Goal: Task Accomplishment & Management: Complete application form

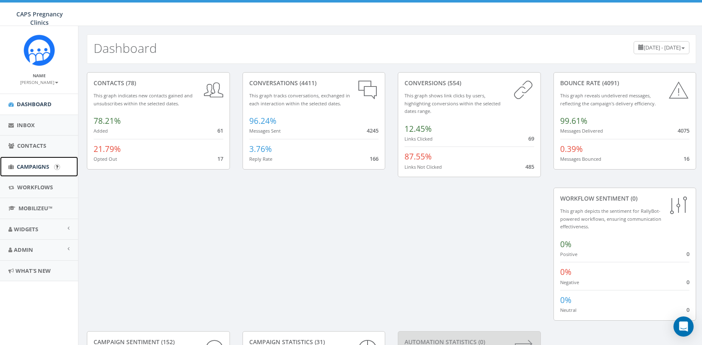
click at [31, 168] on span "Campaigns" at bounding box center [33, 167] width 32 height 8
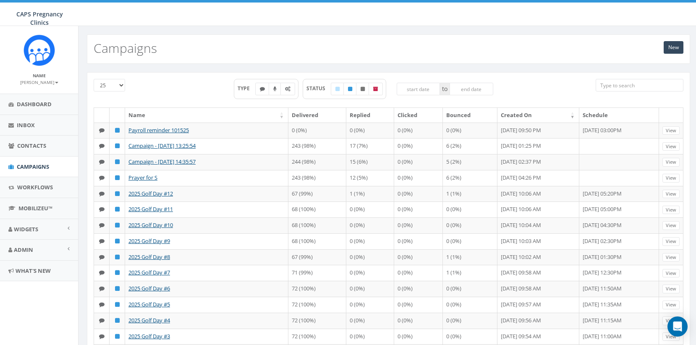
click at [645, 86] on input "search" at bounding box center [640, 85] width 88 height 13
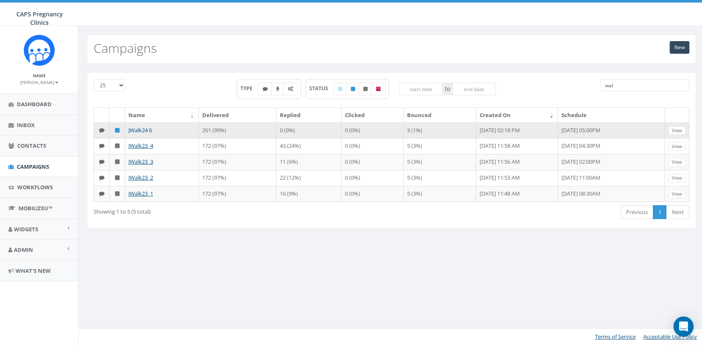
type input "wal"
click at [141, 130] on link "JWalk24 6" at bounding box center [140, 130] width 24 height 8
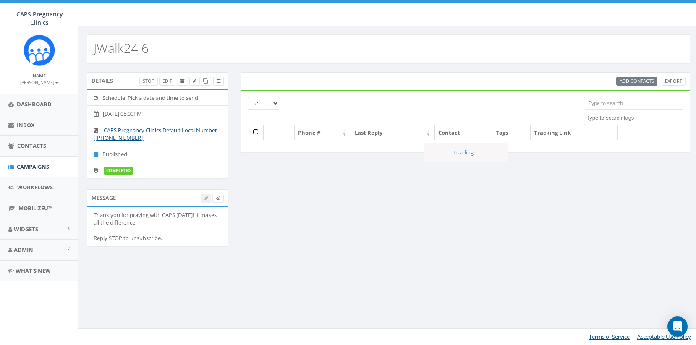
select select
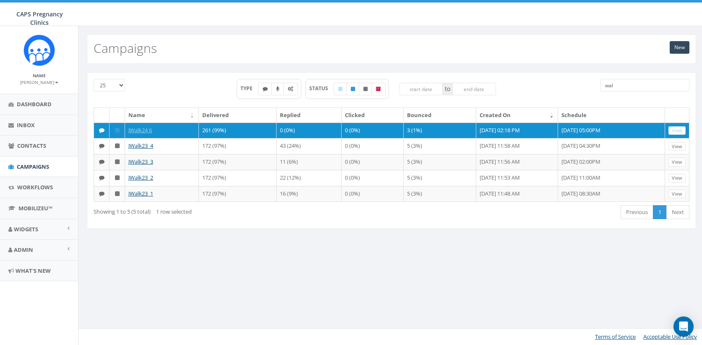
click at [626, 84] on input "wal" at bounding box center [645, 85] width 89 height 13
type input "w"
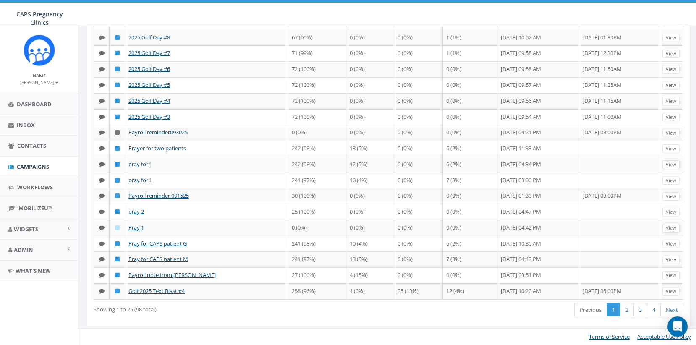
scroll to position [343, 0]
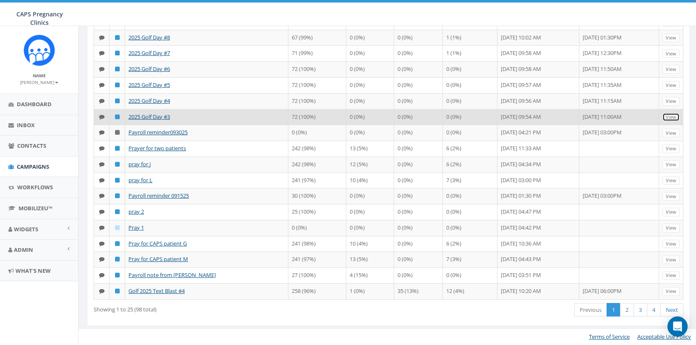
click at [674, 113] on link "View" at bounding box center [670, 117] width 17 height 9
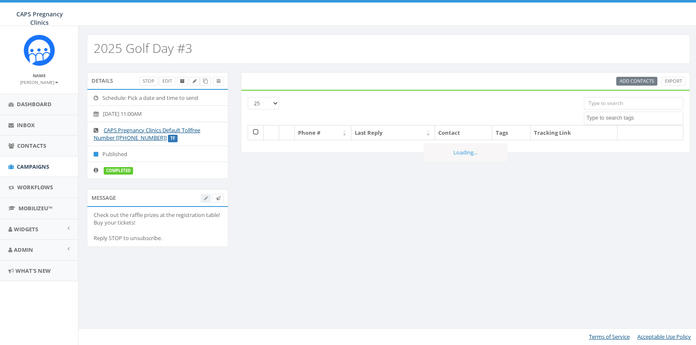
select select
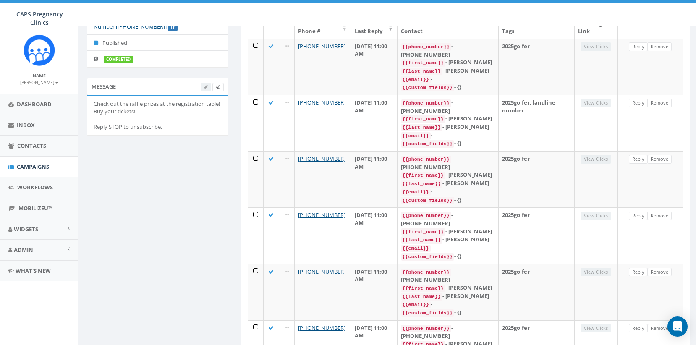
scroll to position [126, 0]
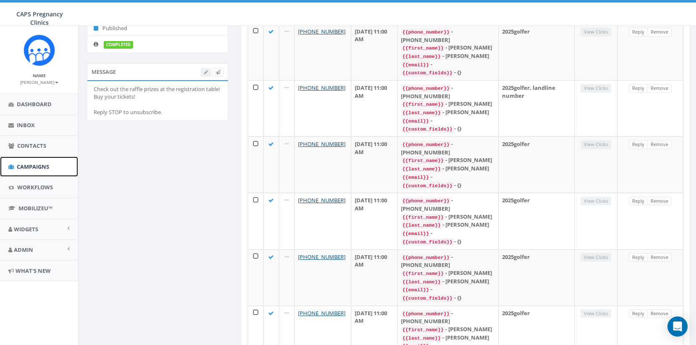
click at [37, 169] on span "Campaigns" at bounding box center [33, 167] width 32 height 8
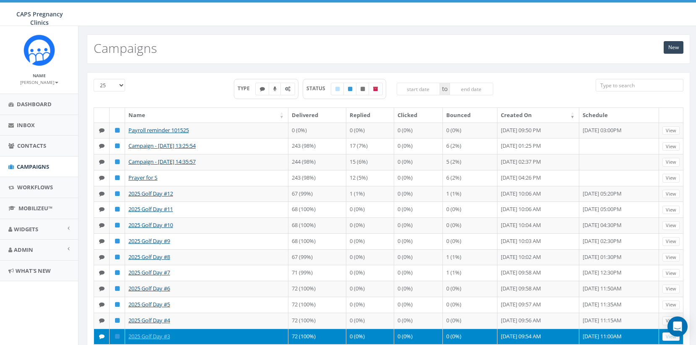
click at [627, 86] on input "search" at bounding box center [640, 85] width 88 height 13
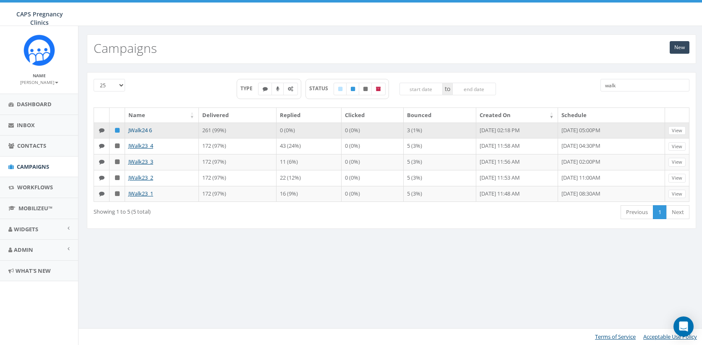
type input "walk"
click at [141, 131] on link "JWalk24 6" at bounding box center [140, 130] width 24 height 8
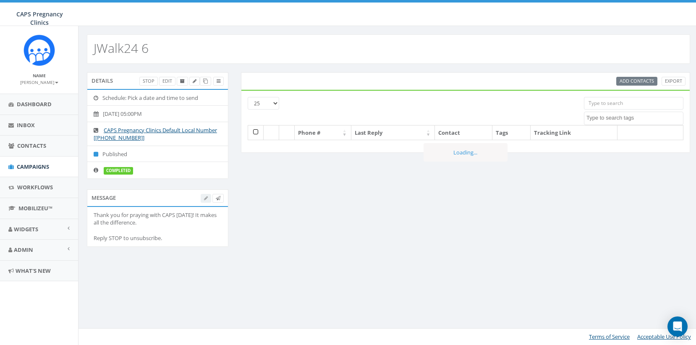
select select
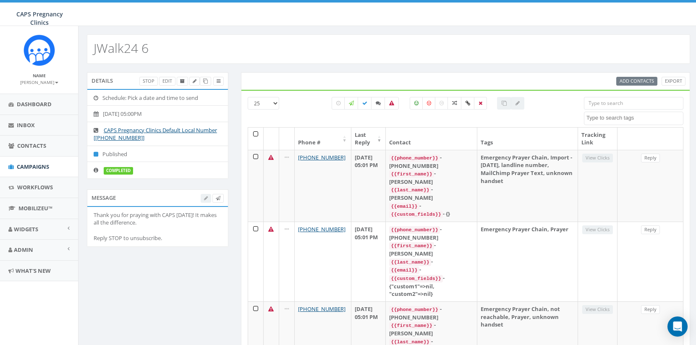
click at [630, 116] on textarea "Search" at bounding box center [634, 118] width 97 height 8
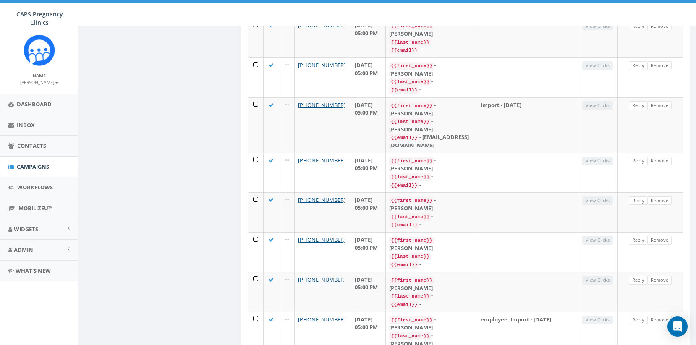
scroll to position [759, 0]
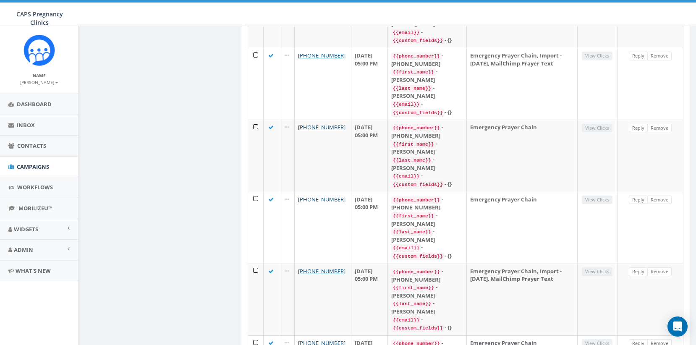
scroll to position [1479, 0]
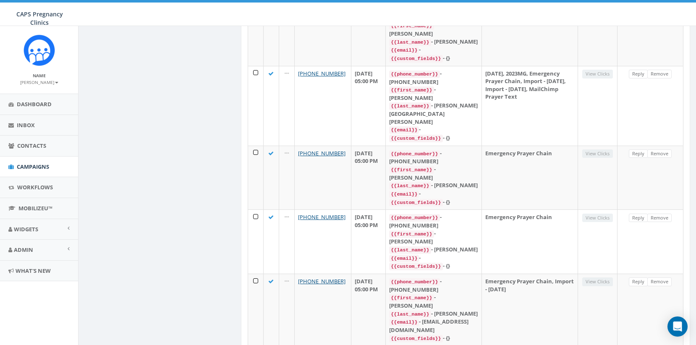
scroll to position [1237, 0]
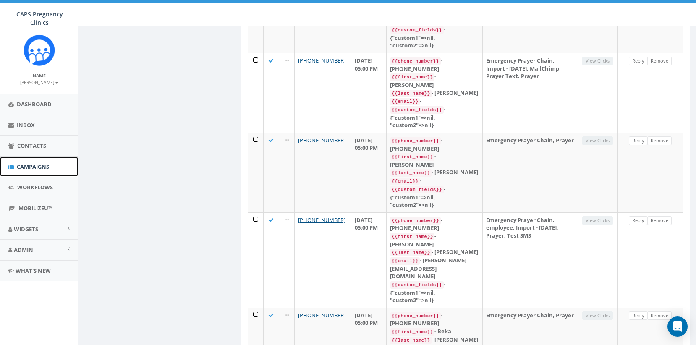
click at [31, 163] on span "Campaigns" at bounding box center [33, 167] width 32 height 8
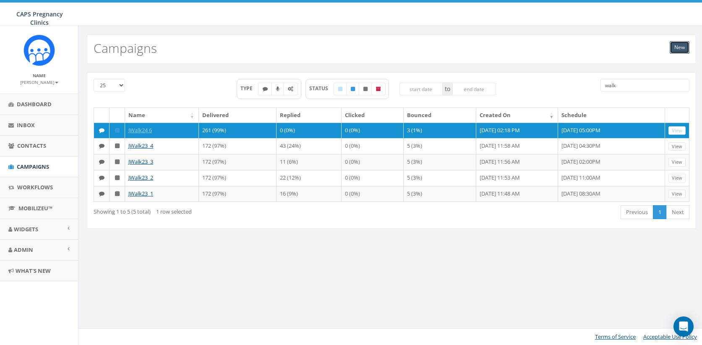
click at [676, 47] on link "New" at bounding box center [680, 47] width 20 height 13
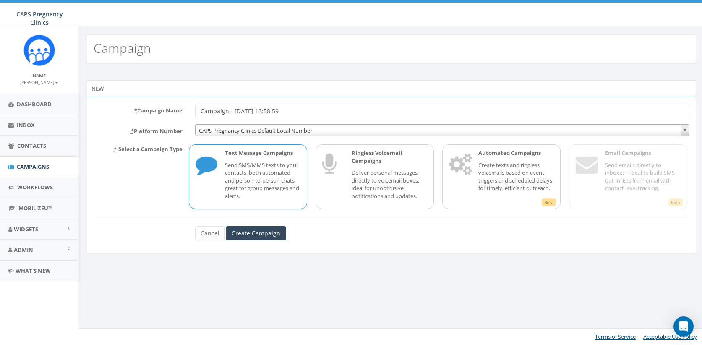
drag, startPoint x: 295, startPoint y: 112, endPoint x: 183, endPoint y: 108, distance: 111.3
click at [183, 108] on div "* Campaign Name Campaign - [DATE] 13:58:59" at bounding box center [391, 111] width 609 height 14
type input "2025 [PERSON_NAME] Text #1"
click at [259, 234] on input "Create Campaign" at bounding box center [256, 233] width 60 height 14
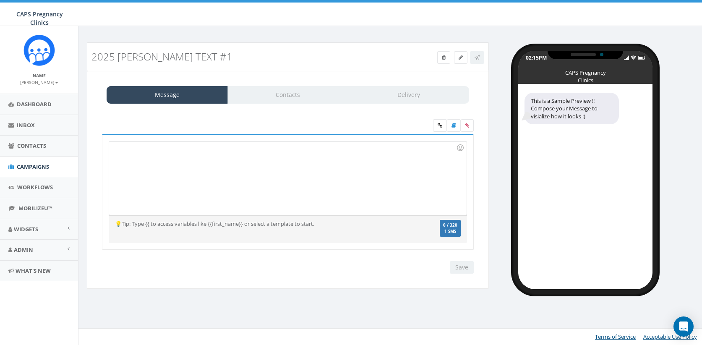
click at [115, 148] on div at bounding box center [287, 177] width 357 height 73
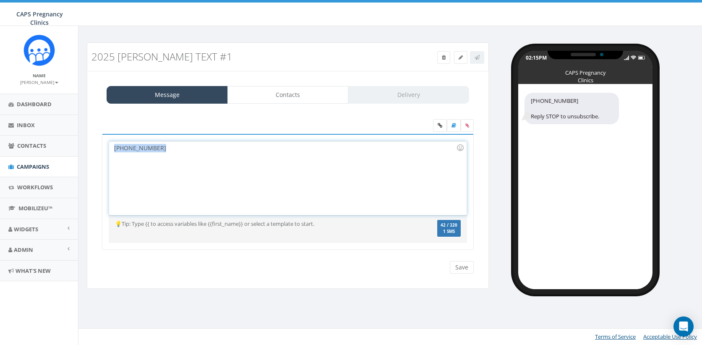
drag, startPoint x: 165, startPoint y: 149, endPoint x: 104, endPoint y: 150, distance: 60.4
click at [104, 150] on div "(619) 248-4455 Recent Smileys & People Animals & Nature Food & Drink Activity T…" at bounding box center [288, 192] width 372 height 116
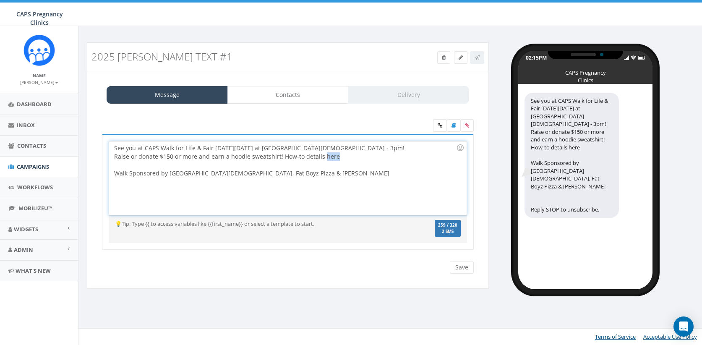
drag, startPoint x: 334, startPoint y: 158, endPoint x: 321, endPoint y: 159, distance: 13.4
click at [321, 159] on div "See you at CAPS Walk for Life & Fair on Sunday, Oct 19 at College Ave Church - …" at bounding box center [287, 177] width 357 height 73
click at [438, 125] on icon at bounding box center [440, 125] width 5 height 5
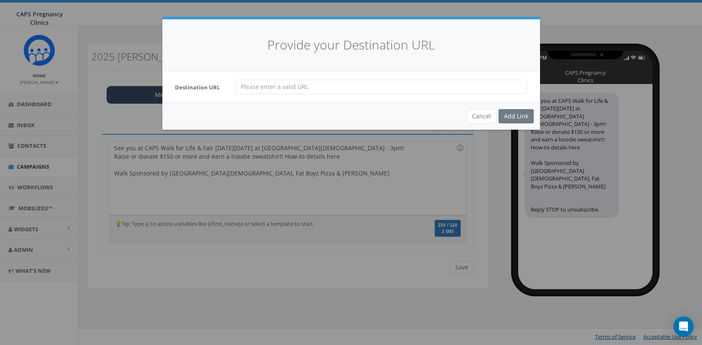
click at [243, 87] on input "url" at bounding box center [381, 87] width 292 height 14
paste input "https://www.justgiving.com/campaign/capswalk2025"
type input "https://www.justgiving.com/campaign/capswalk2025"
click at [515, 118] on div "Add Link" at bounding box center [516, 116] width 35 height 14
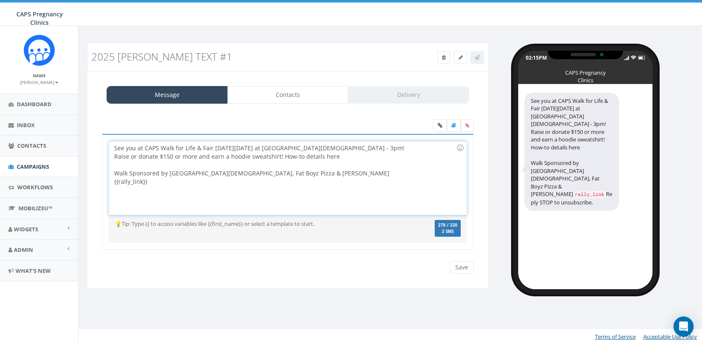
drag, startPoint x: 150, startPoint y: 181, endPoint x: 95, endPoint y: 180, distance: 54.6
click at [95, 180] on div "See you at CAPS Walk for Life & Fair on Sunday, Oct 19 at College Ave Church - …" at bounding box center [288, 197] width 389 height 172
copy div "{{rally_link}}"
click at [334, 157] on div "See you at CAPS Walk for Life & Fair on Sunday, Oct 19 at College Ave Church - …" at bounding box center [287, 177] width 357 height 73
drag, startPoint x: 154, startPoint y: 179, endPoint x: 103, endPoint y: 185, distance: 51.5
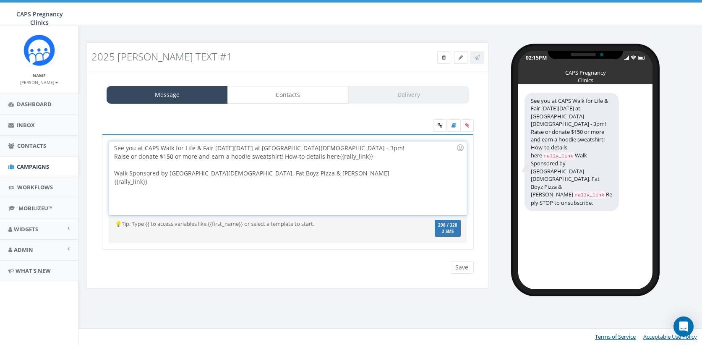
click at [103, 185] on div "See you at CAPS Walk for Life & Fair on Sunday, Oct 19 at College Ave Church - …" at bounding box center [288, 192] width 372 height 116
click at [336, 157] on div "See you at CAPS Walk for Life & Fair on Sunday, Oct 19 at College Ave Church - …" at bounding box center [287, 177] width 357 height 73
click at [460, 270] on input "Save" at bounding box center [462, 267] width 24 height 13
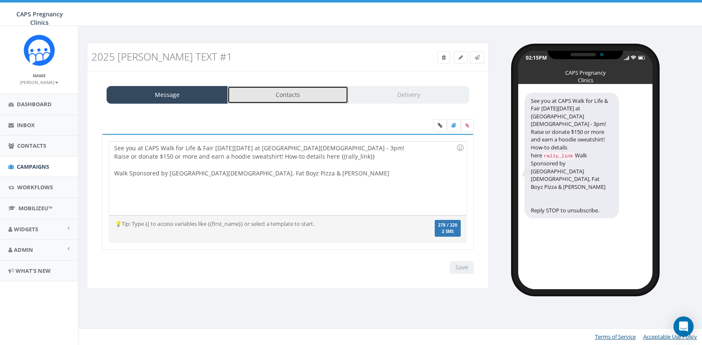
click at [300, 97] on link "Contacts" at bounding box center [287, 95] width 121 height 18
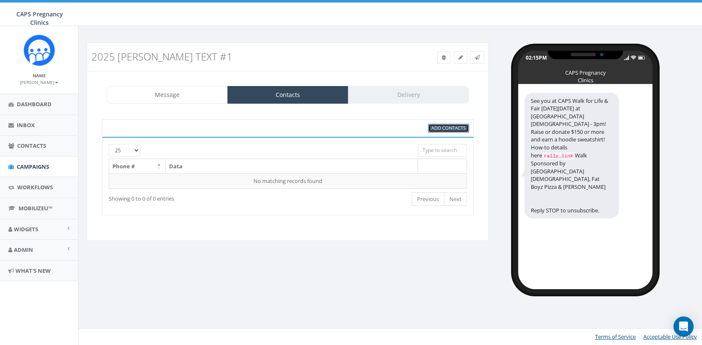
click at [447, 127] on span "Add Contacts" at bounding box center [448, 128] width 34 height 6
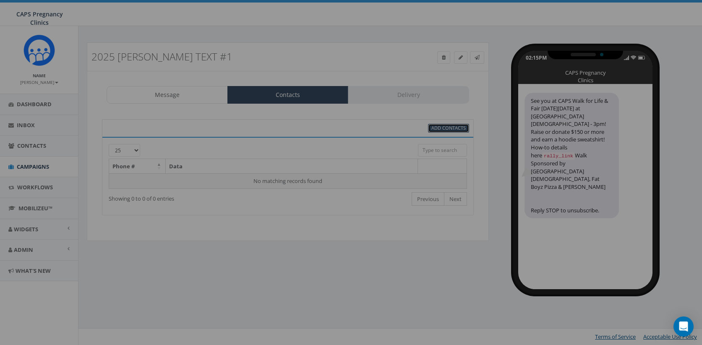
select select
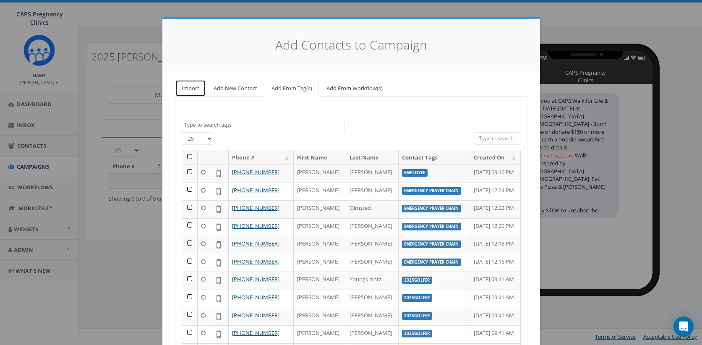
click at [181, 90] on link "Import" at bounding box center [190, 88] width 31 height 17
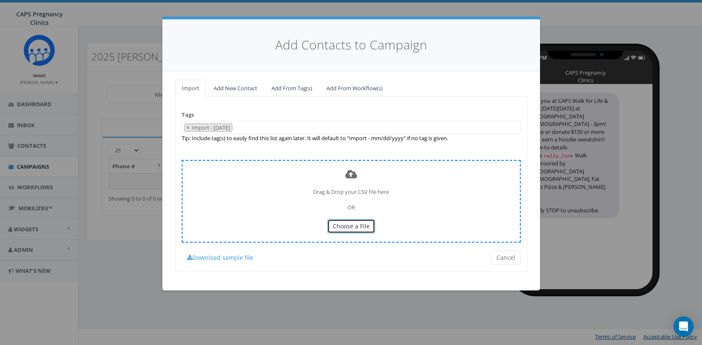
click at [354, 224] on span "Choose a File" at bounding box center [351, 226] width 37 height 8
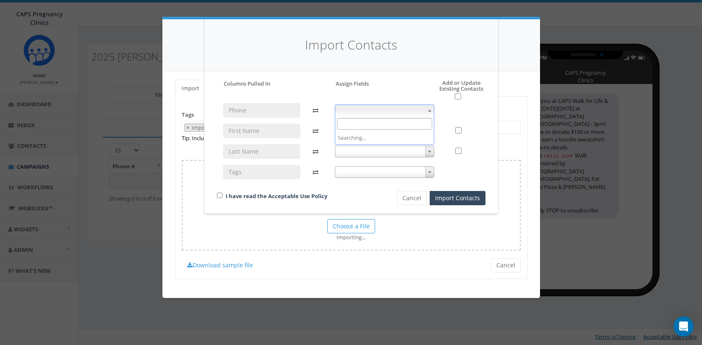
click at [429, 110] on b at bounding box center [429, 111] width 3 height 2
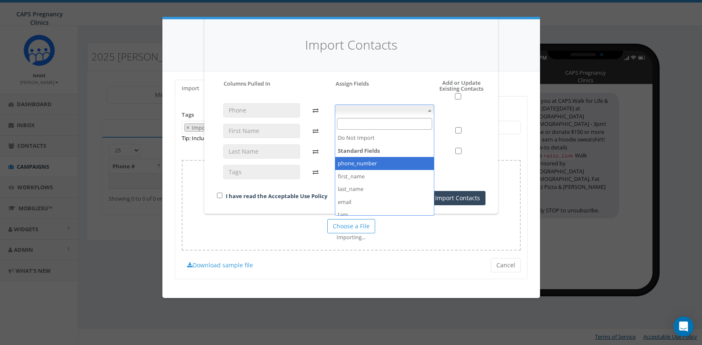
select select "phone_number"
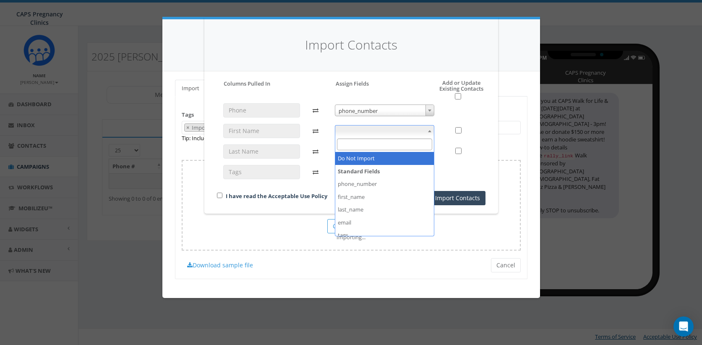
click at [431, 129] on span at bounding box center [430, 130] width 8 height 11
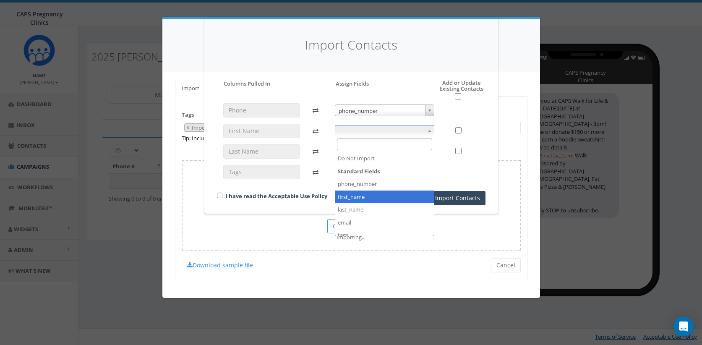
select select "first_name"
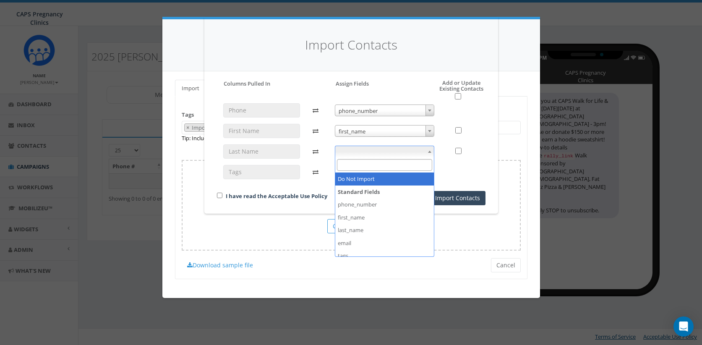
click at [429, 149] on span at bounding box center [430, 151] width 8 height 11
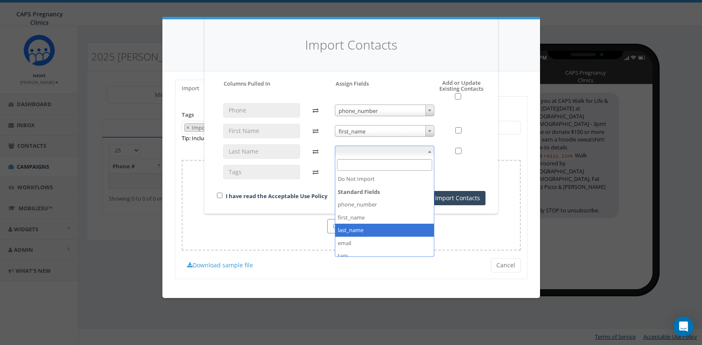
select select "last_name"
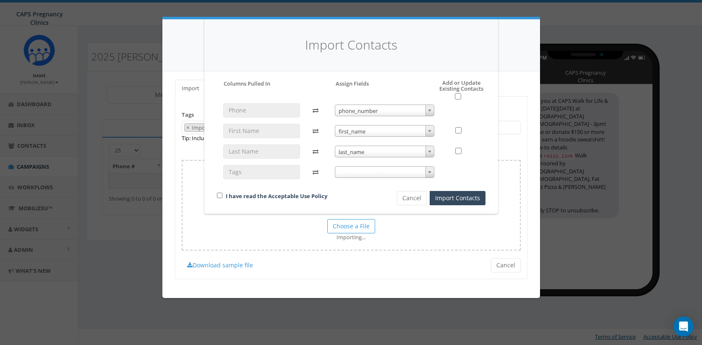
click at [433, 171] on span at bounding box center [430, 172] width 8 height 11
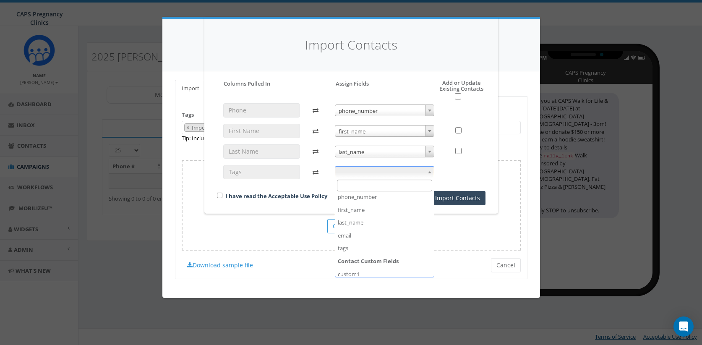
scroll to position [42, 0]
select select "tags"
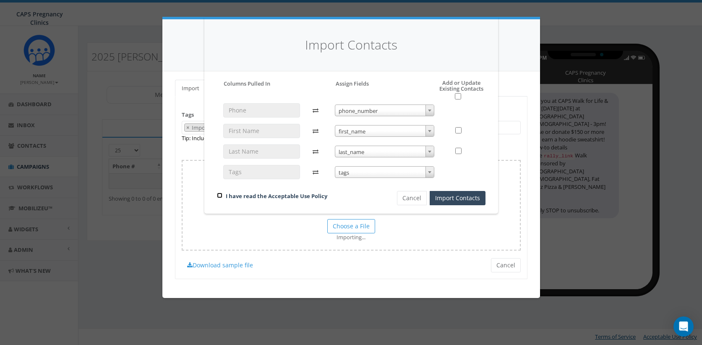
click at [219, 195] on input "checkbox" at bounding box center [219, 195] width 5 height 5
checkbox input "true"
click at [280, 195] on link "I have read the Acceptable Use Policy" at bounding box center [277, 196] width 102 height 8
click at [460, 199] on button "Import Contacts" at bounding box center [458, 198] width 56 height 14
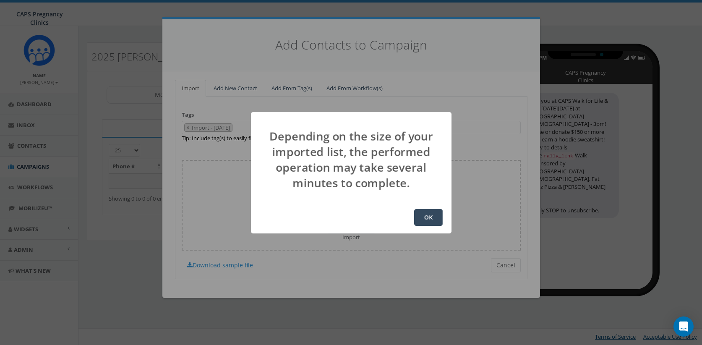
click at [426, 216] on button "OK" at bounding box center [428, 217] width 29 height 17
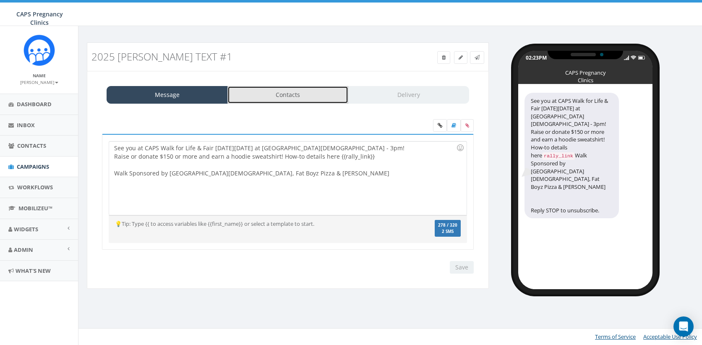
click at [280, 97] on link "Contacts" at bounding box center [287, 95] width 121 height 18
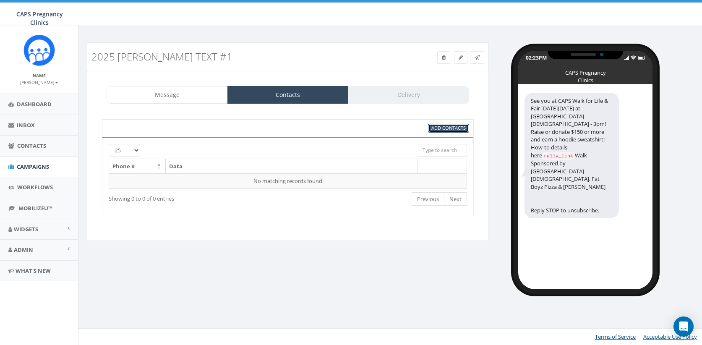
click at [444, 126] on span "Add Contacts" at bounding box center [448, 128] width 34 height 6
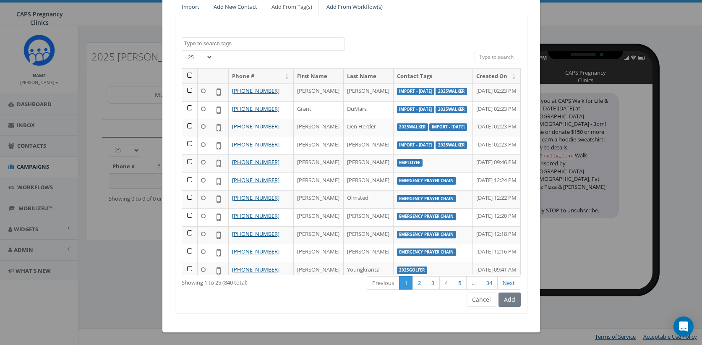
click at [240, 43] on textarea "Search" at bounding box center [264, 44] width 160 height 8
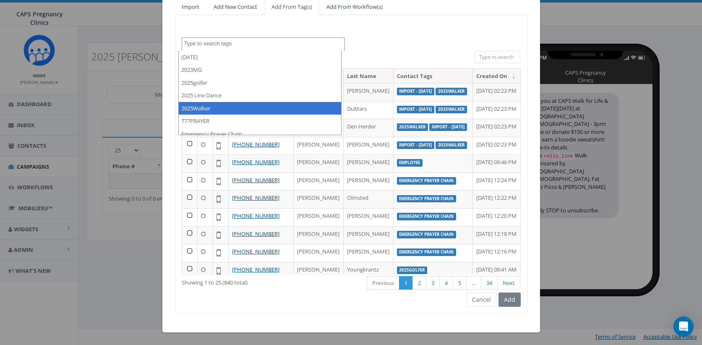
select select "2025Walker"
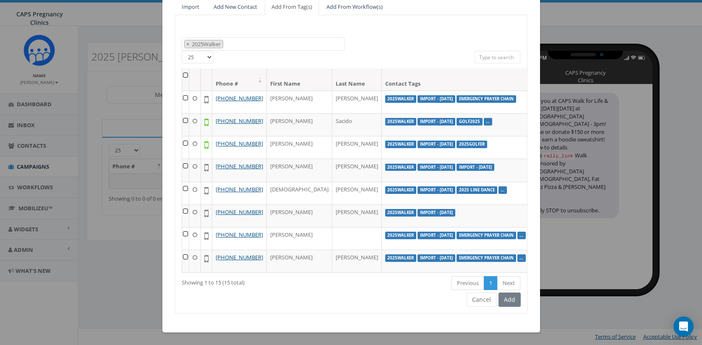
scroll to position [276, 0]
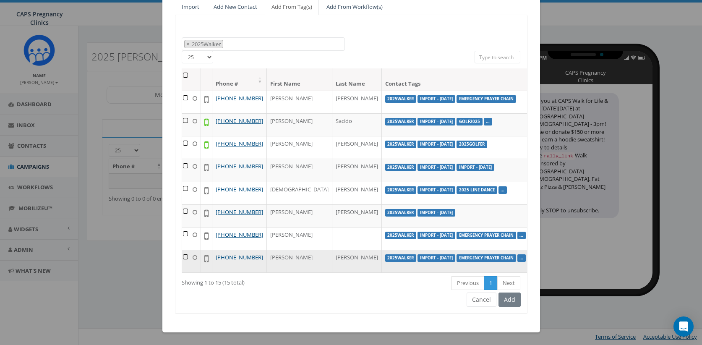
click at [182, 250] on td at bounding box center [185, 261] width 7 height 23
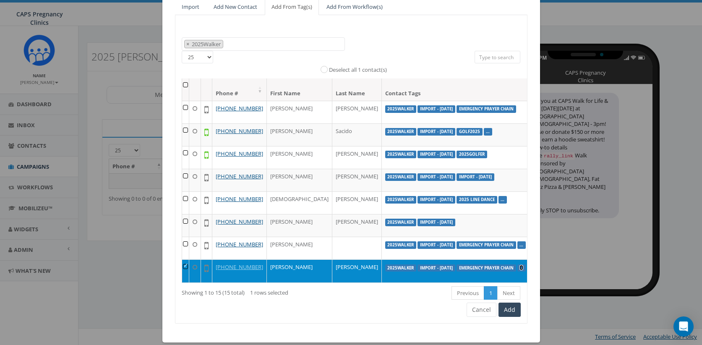
click at [520, 265] on link "..." at bounding box center [522, 267] width 4 height 5
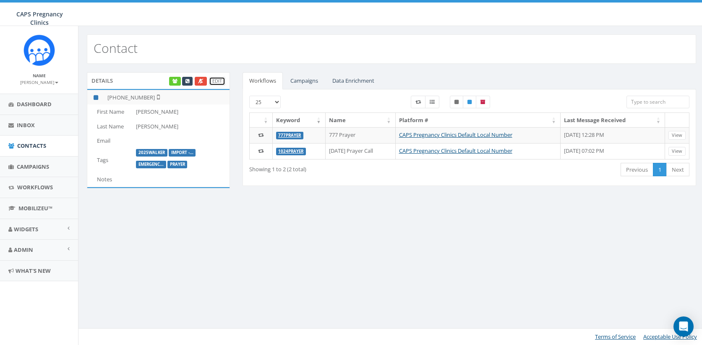
click at [214, 84] on link "Edit" at bounding box center [217, 81] width 16 height 9
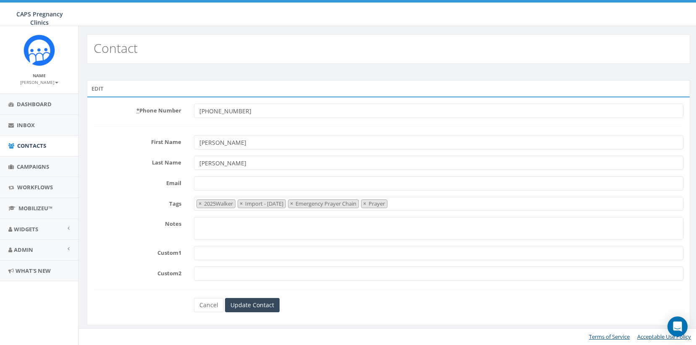
select select "2025Walker"
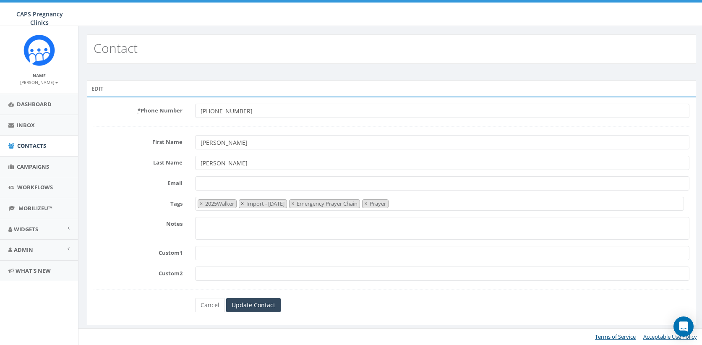
click at [243, 204] on span "×" at bounding box center [242, 204] width 3 height 8
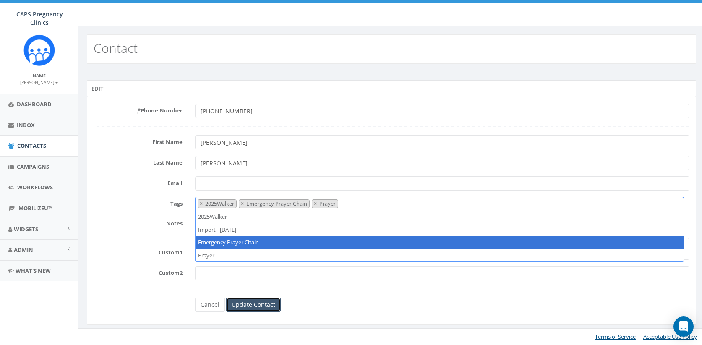
click at [248, 308] on input "Update Contact" at bounding box center [253, 305] width 55 height 14
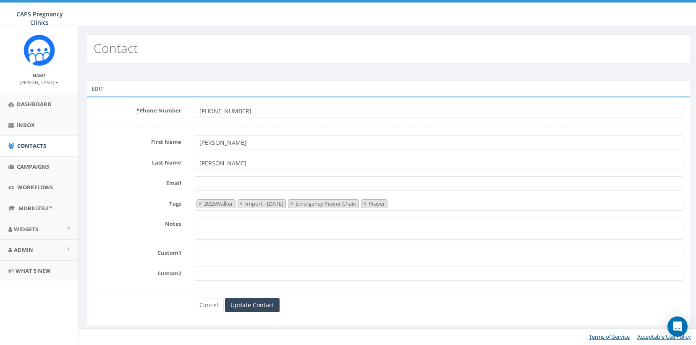
select select "2025Walker"
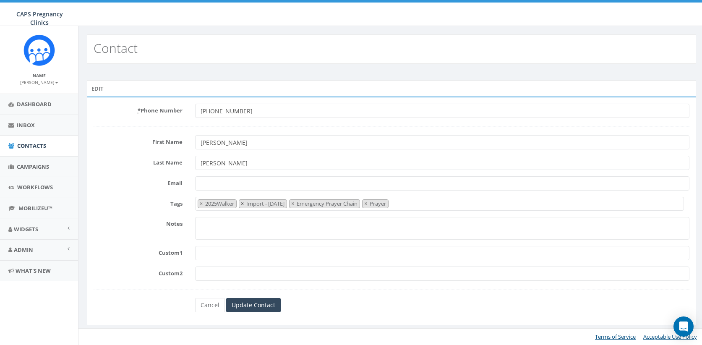
click at [243, 203] on span "×" at bounding box center [242, 204] width 3 height 8
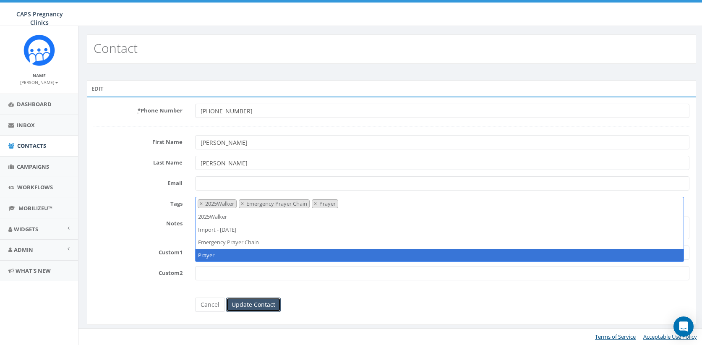
click at [257, 307] on input "Update Contact" at bounding box center [253, 305] width 55 height 14
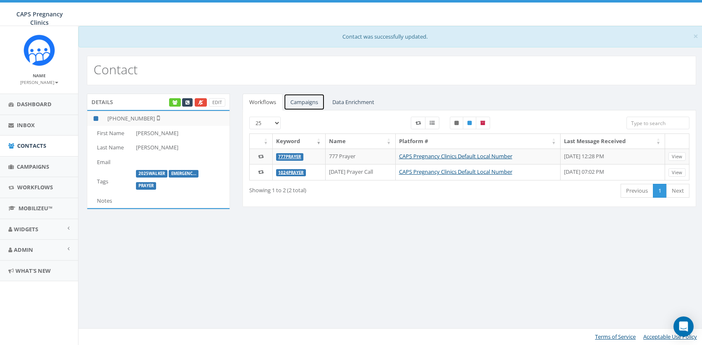
click at [306, 105] on link "Campaigns" at bounding box center [304, 102] width 41 height 17
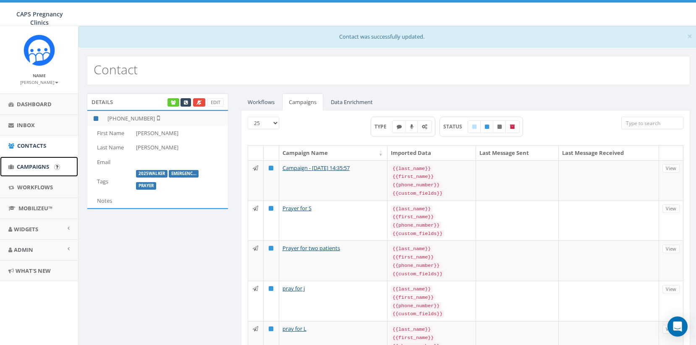
click at [35, 166] on span "Campaigns" at bounding box center [33, 167] width 32 height 8
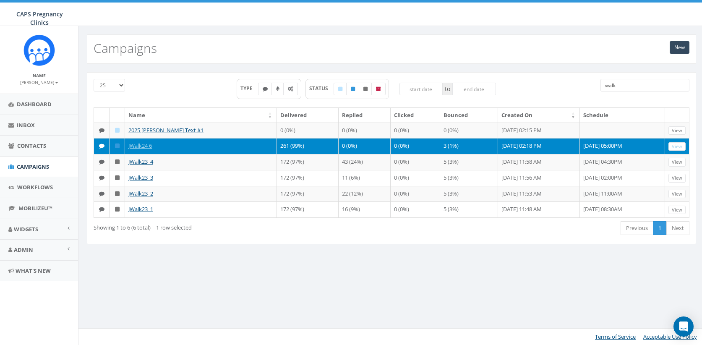
click at [633, 83] on input "walk" at bounding box center [645, 85] width 89 height 13
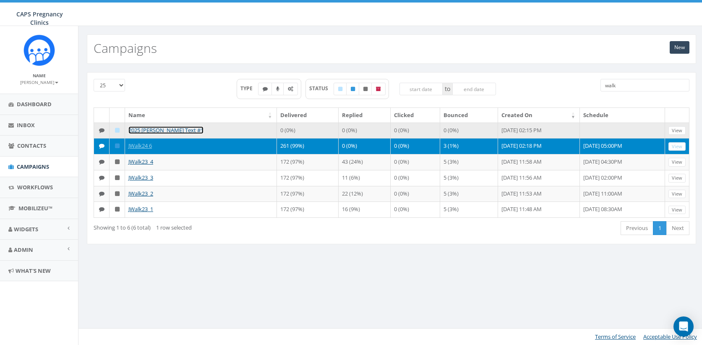
click at [169, 130] on link "2025 [PERSON_NAME] Text #1" at bounding box center [165, 130] width 75 height 8
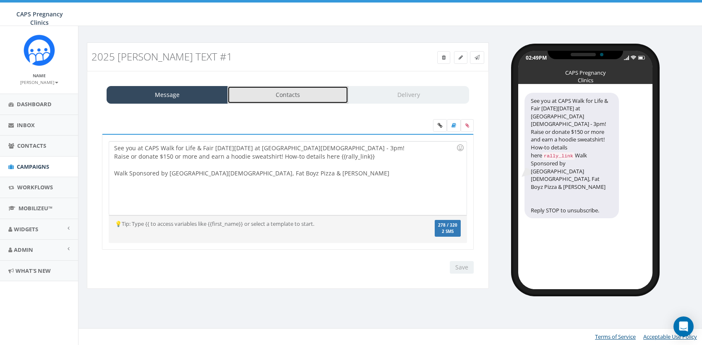
click at [285, 96] on link "Contacts" at bounding box center [287, 95] width 121 height 18
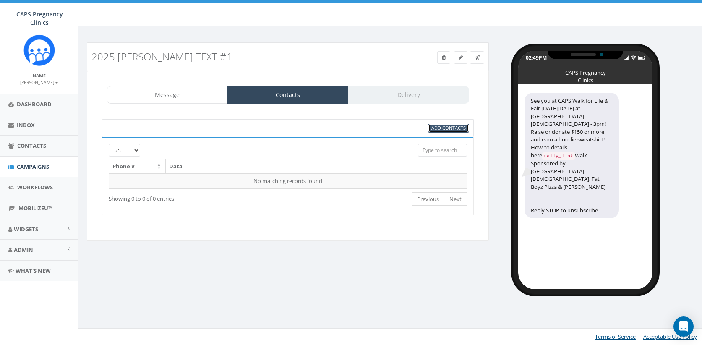
click at [445, 129] on span "Add Contacts" at bounding box center [448, 128] width 34 height 6
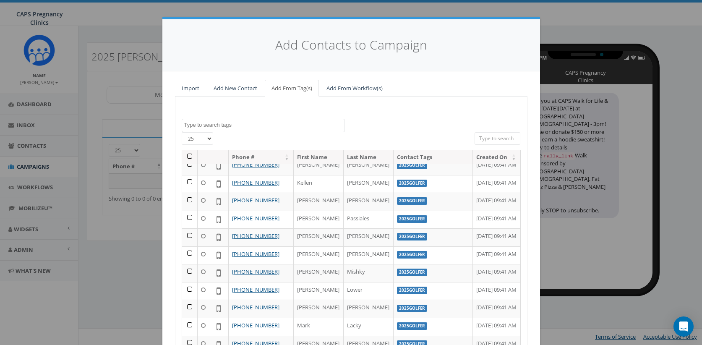
scroll to position [387, 0]
click at [505, 139] on input "search" at bounding box center [498, 138] width 46 height 13
click at [251, 125] on textarea "Search" at bounding box center [264, 125] width 160 height 8
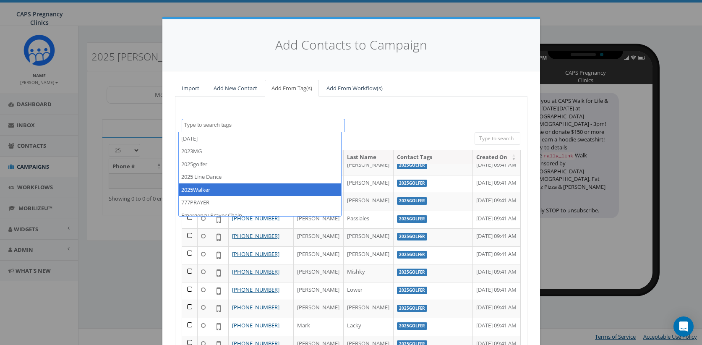
select select "2025Walker"
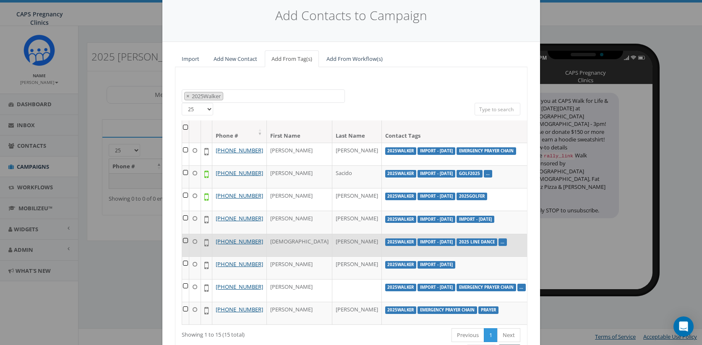
scroll to position [42, 0]
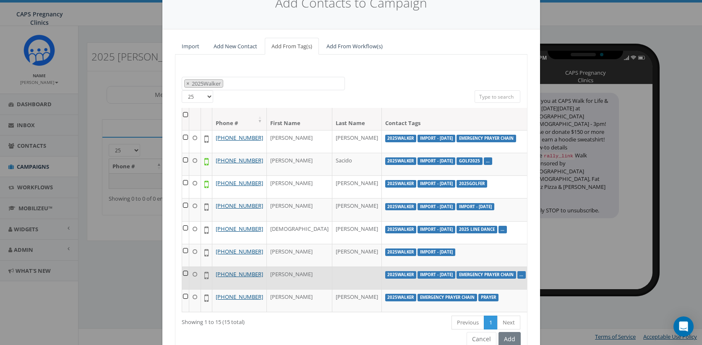
click at [182, 267] on td at bounding box center [185, 278] width 7 height 23
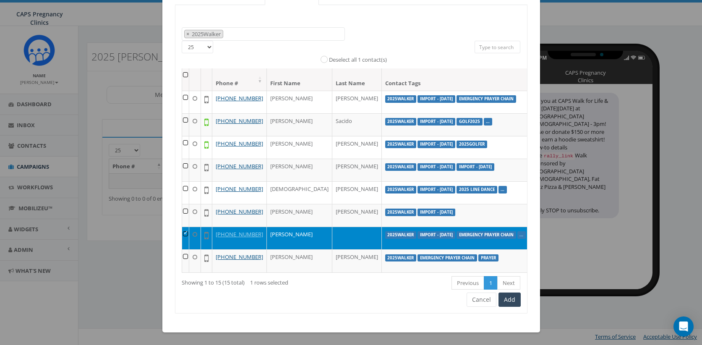
scroll to position [234, 0]
click at [182, 249] on td at bounding box center [185, 238] width 7 height 23
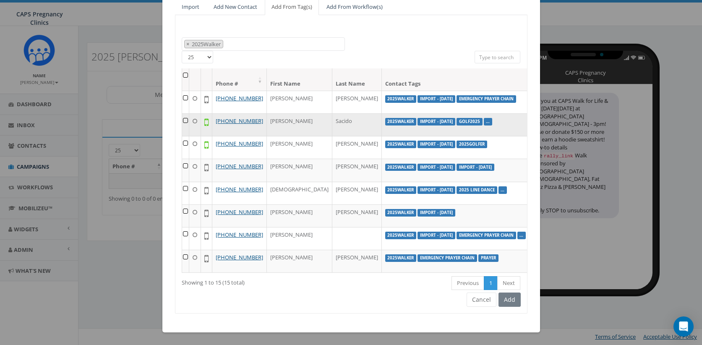
click at [418, 118] on label "Import - [DATE]" at bounding box center [437, 122] width 38 height 8
click at [418, 118] on label "Import - 10/14/2025" at bounding box center [437, 122] width 38 height 8
click at [486, 119] on link "..." at bounding box center [488, 121] width 4 height 5
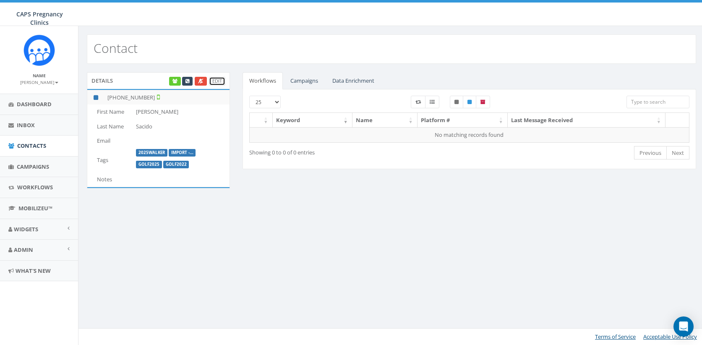
click at [217, 84] on link "Edit" at bounding box center [217, 81] width 16 height 9
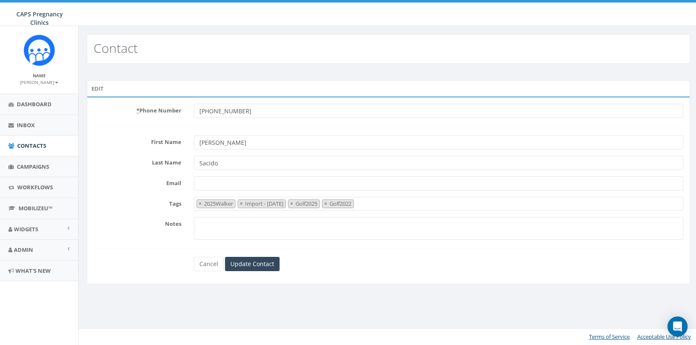
select select "2025Walker"
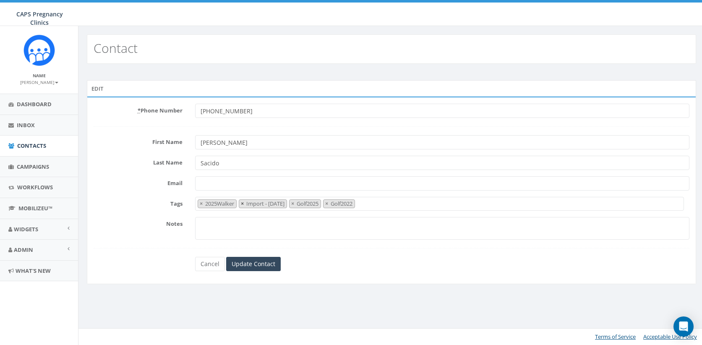
click at [244, 203] on span "×" at bounding box center [242, 204] width 3 height 8
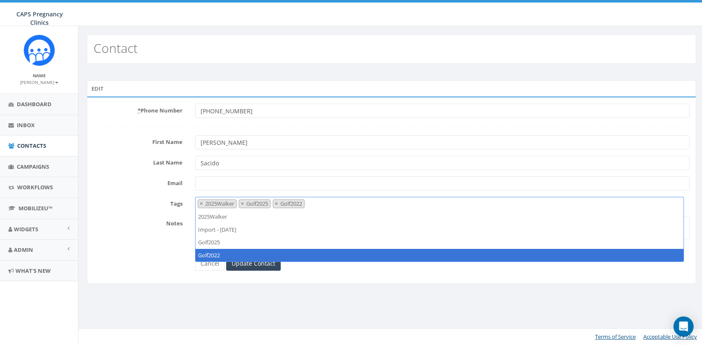
click at [137, 257] on div "Cancel Update Contact" at bounding box center [391, 263] width 609 height 14
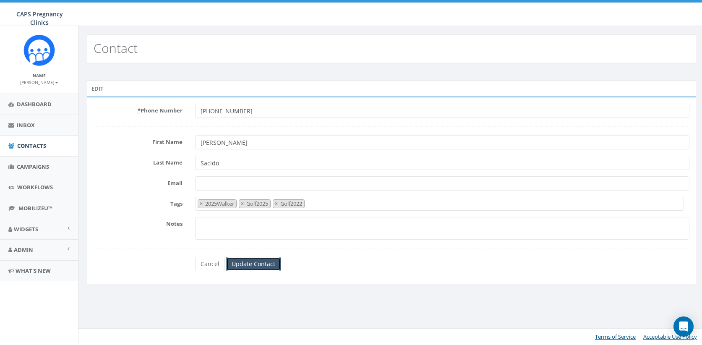
click at [257, 262] on input "Update Contact" at bounding box center [253, 264] width 55 height 14
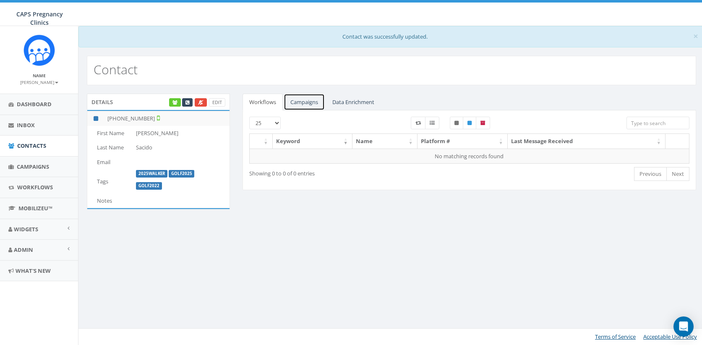
click at [306, 102] on link "Campaigns" at bounding box center [304, 102] width 41 height 17
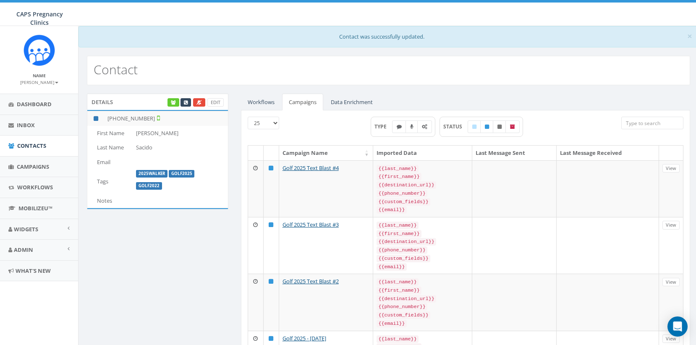
click at [634, 123] on input "search" at bounding box center [652, 123] width 62 height 13
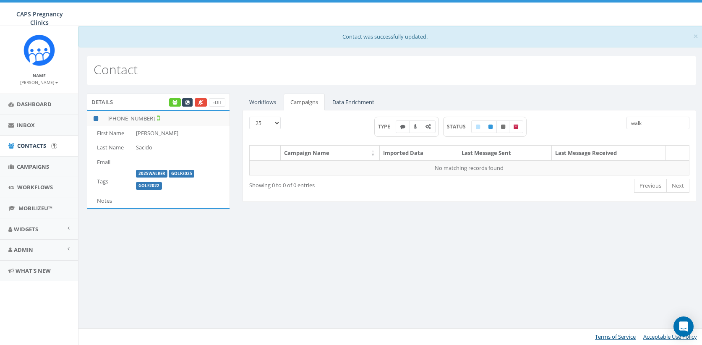
type input "walk"
click at [25, 146] on span "Contacts" at bounding box center [31, 146] width 29 height 8
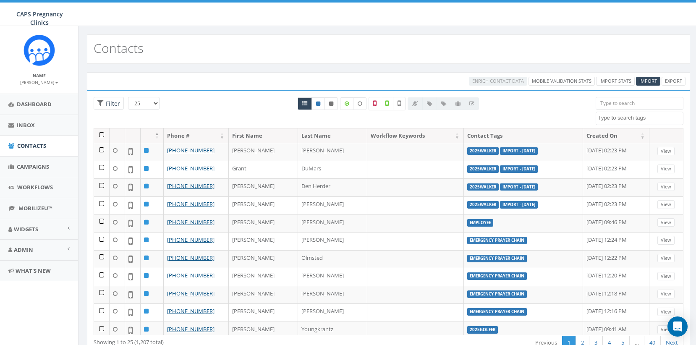
click at [656, 121] on textarea "Search" at bounding box center [640, 118] width 85 height 8
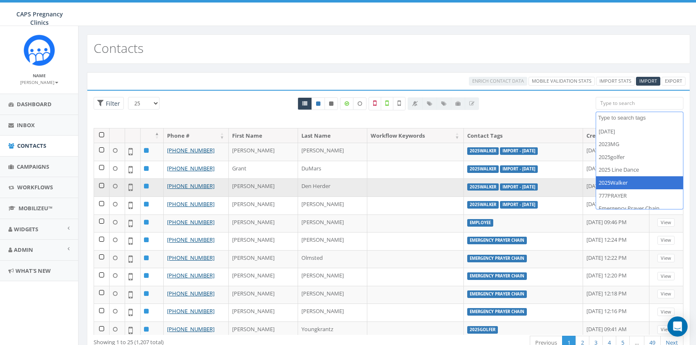
select select "2025Walker"
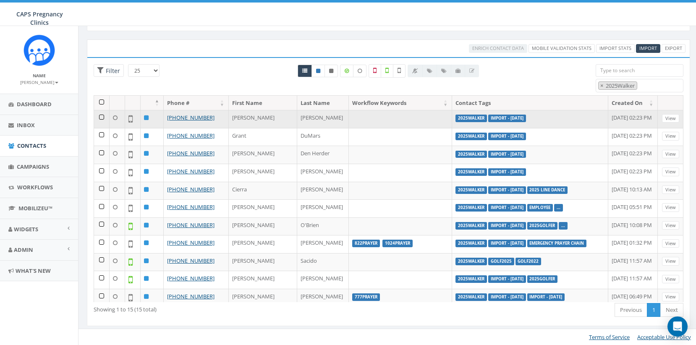
click at [488, 118] on label "Import - [DATE]" at bounding box center [507, 119] width 38 height 8
click at [668, 117] on link "View" at bounding box center [670, 118] width 17 height 9
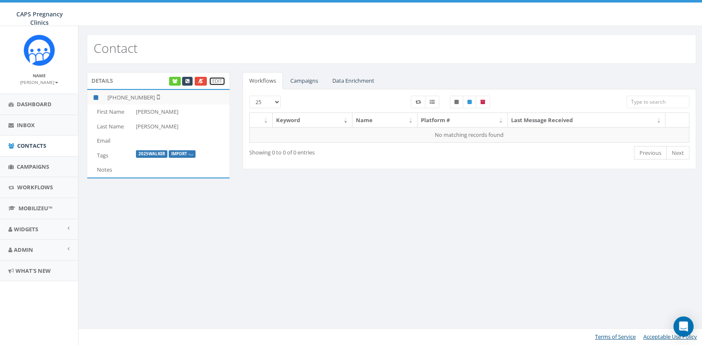
click at [220, 82] on link "Edit" at bounding box center [217, 81] width 16 height 9
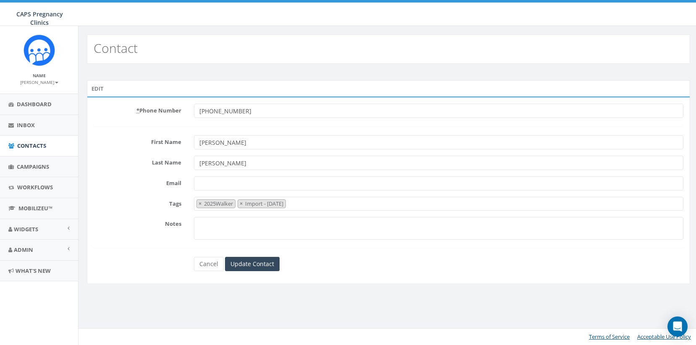
select select "2025Walker"
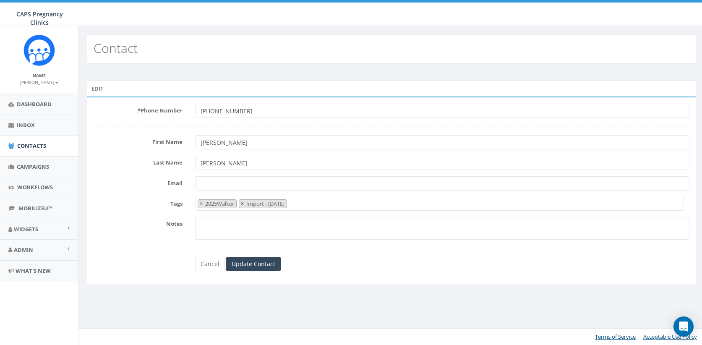
click at [244, 204] on span "×" at bounding box center [242, 204] width 3 height 8
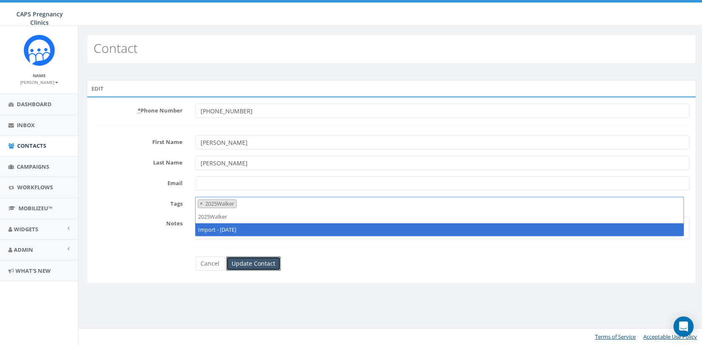
click at [249, 262] on input "Update Contact" at bounding box center [253, 263] width 55 height 14
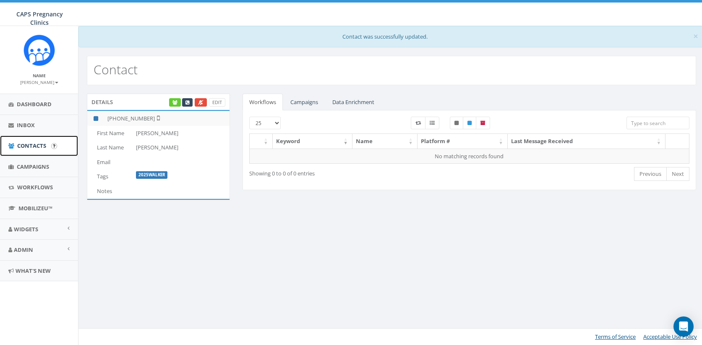
click at [29, 144] on span "Contacts" at bounding box center [31, 146] width 29 height 8
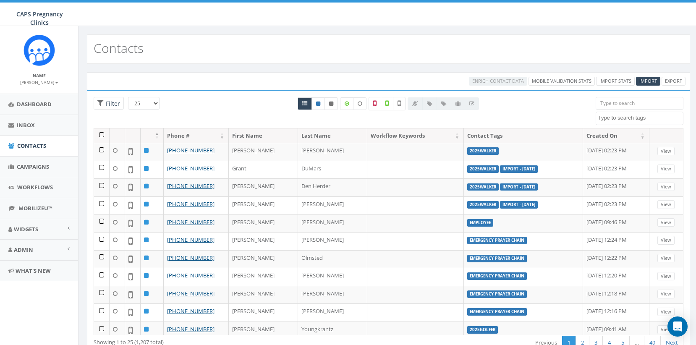
click at [652, 119] on textarea "Search" at bounding box center [640, 118] width 85 height 8
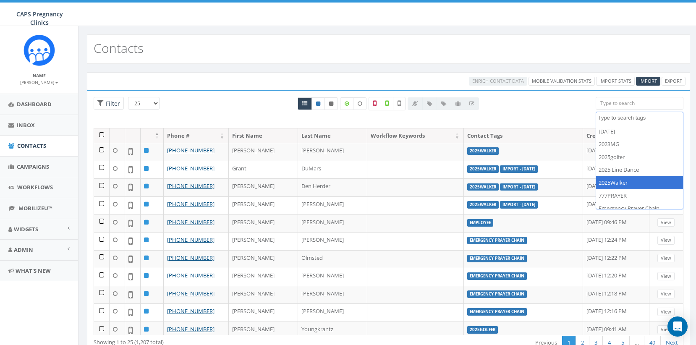
select select "2025Walker"
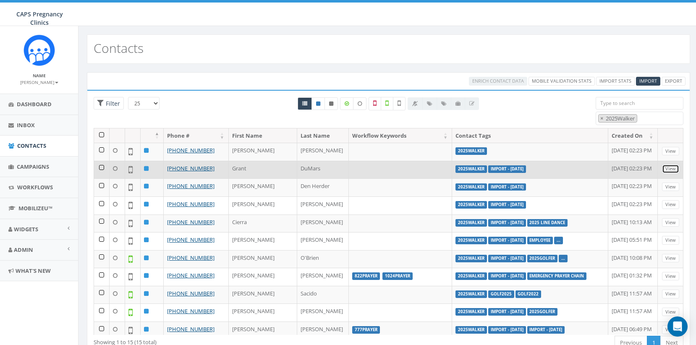
click at [664, 169] on link "View" at bounding box center [670, 169] width 17 height 9
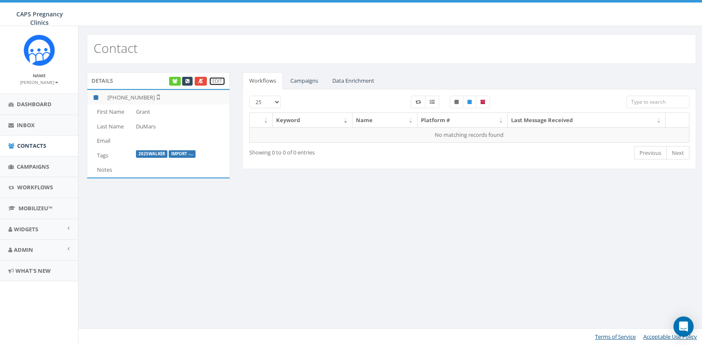
click at [218, 79] on link "Edit" at bounding box center [217, 81] width 16 height 9
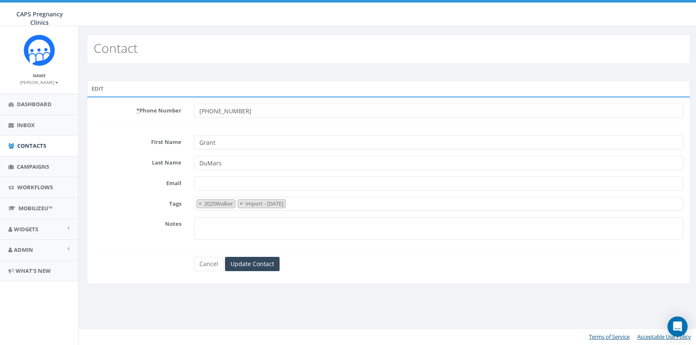
select select "2025Walker"
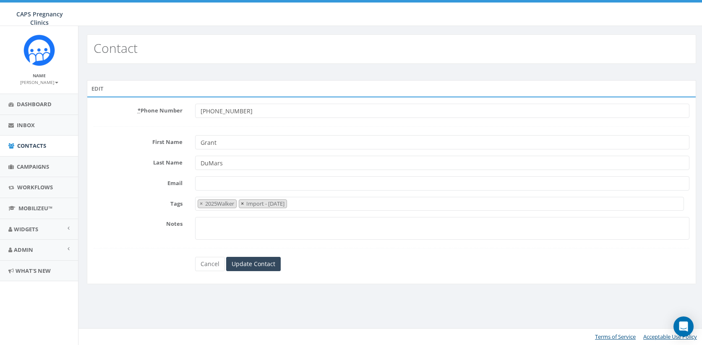
click at [243, 202] on span "×" at bounding box center [242, 204] width 3 height 8
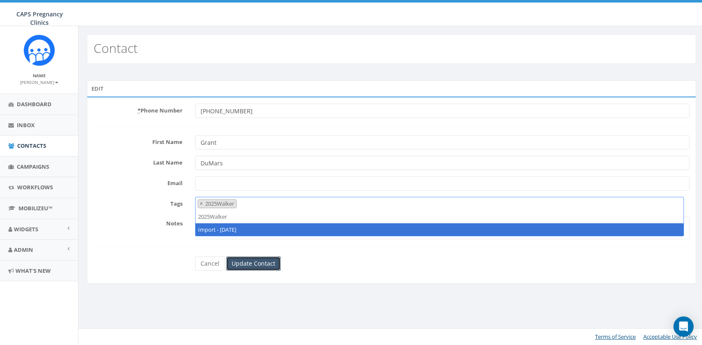
click at [238, 266] on input "Update Contact" at bounding box center [253, 263] width 55 height 14
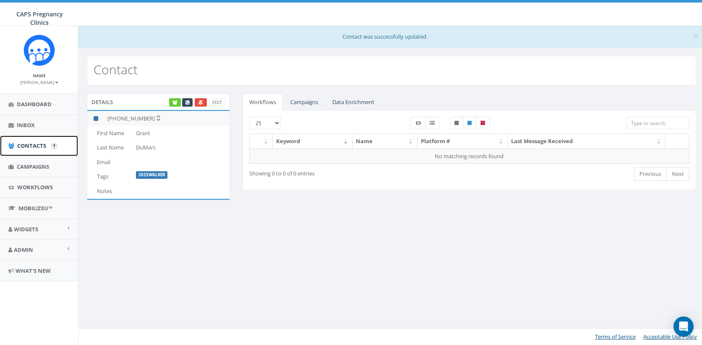
click at [30, 144] on span "Contacts" at bounding box center [31, 146] width 29 height 8
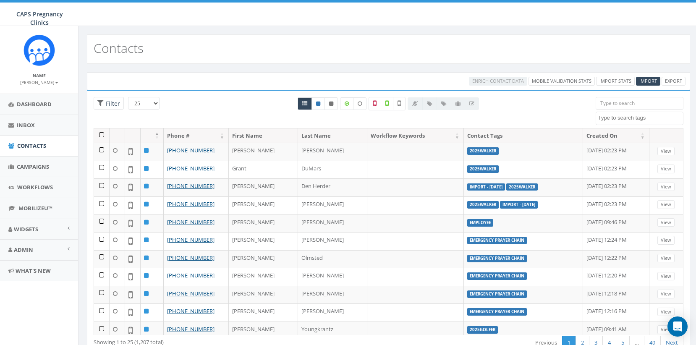
click at [640, 117] on textarea "Search" at bounding box center [640, 118] width 85 height 8
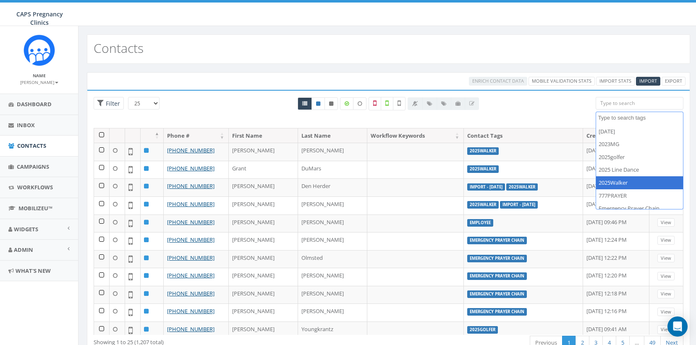
select select "2025Walker"
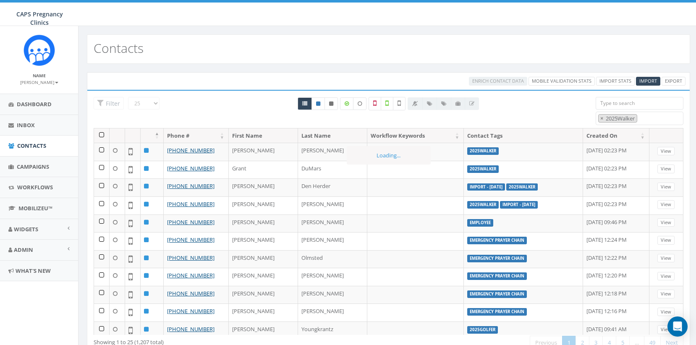
scroll to position [30, 0]
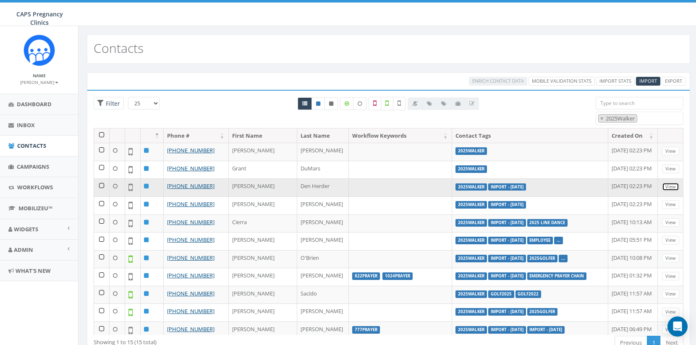
click at [669, 187] on link "View" at bounding box center [670, 187] width 17 height 9
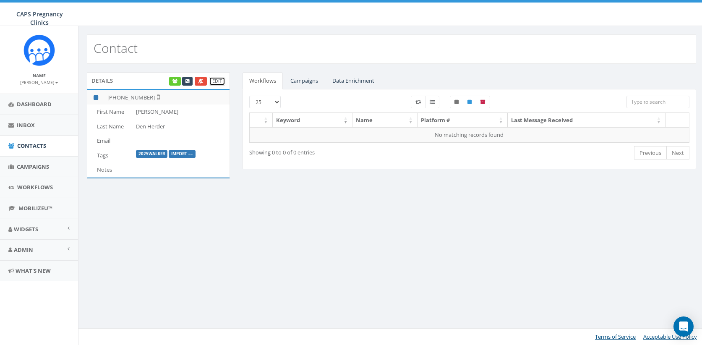
click at [217, 81] on link "Edit" at bounding box center [217, 81] width 16 height 9
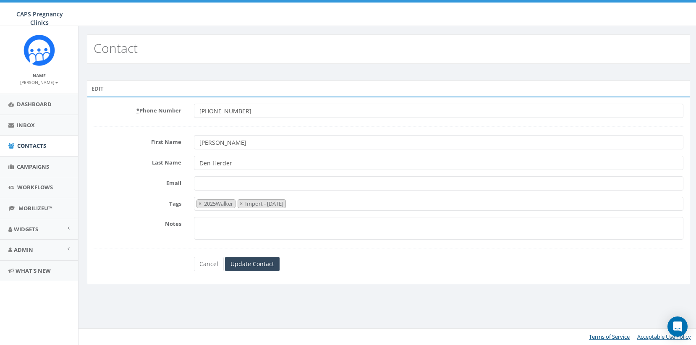
select select "2025Walker"
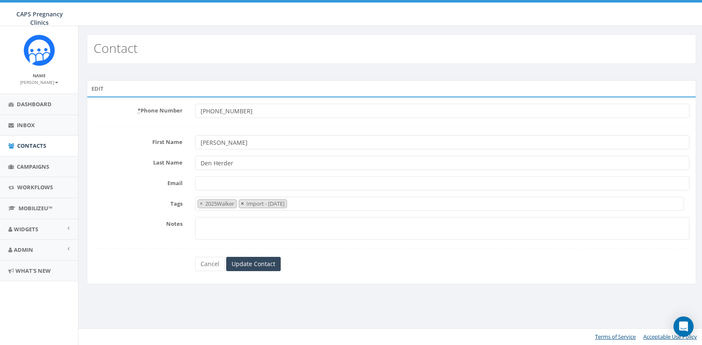
click at [244, 203] on span "×" at bounding box center [242, 204] width 3 height 8
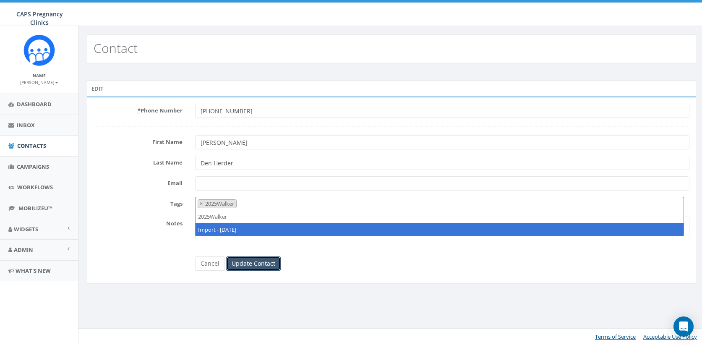
click at [252, 265] on input "Update Contact" at bounding box center [253, 263] width 55 height 14
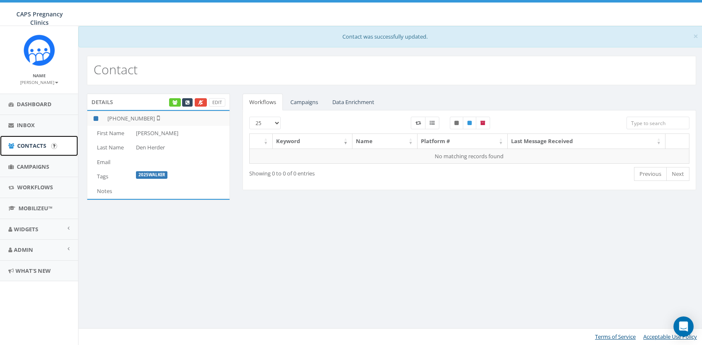
click at [27, 148] on span "Contacts" at bounding box center [31, 146] width 29 height 8
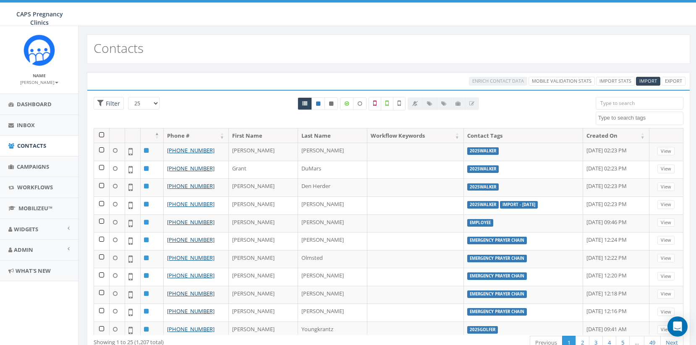
select select
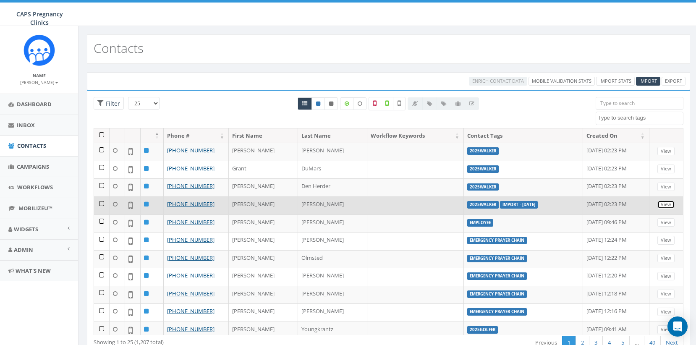
click at [661, 203] on link "View" at bounding box center [665, 204] width 17 height 9
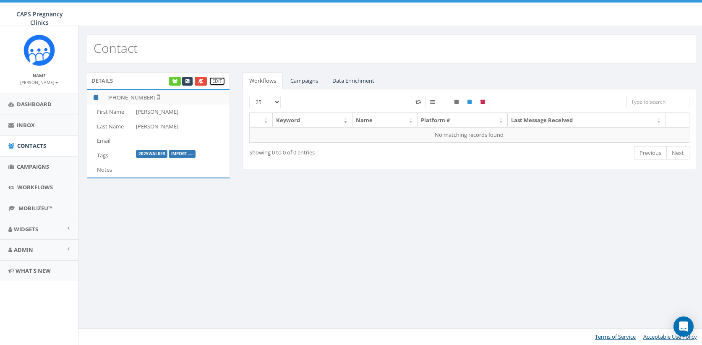
click at [217, 80] on link "Edit" at bounding box center [217, 81] width 16 height 9
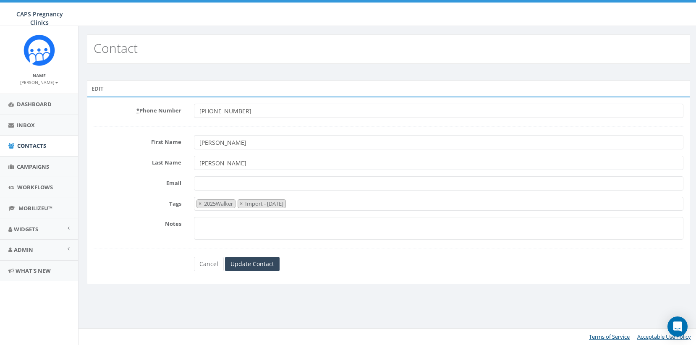
select select "2025Walker"
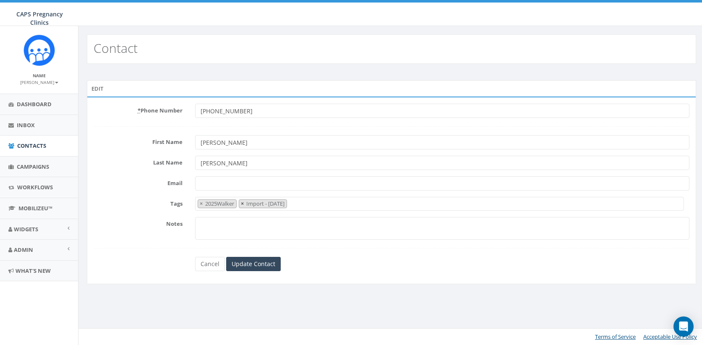
click at [244, 204] on span "×" at bounding box center [242, 204] width 3 height 8
click at [251, 265] on input "Update Contact" at bounding box center [253, 264] width 55 height 14
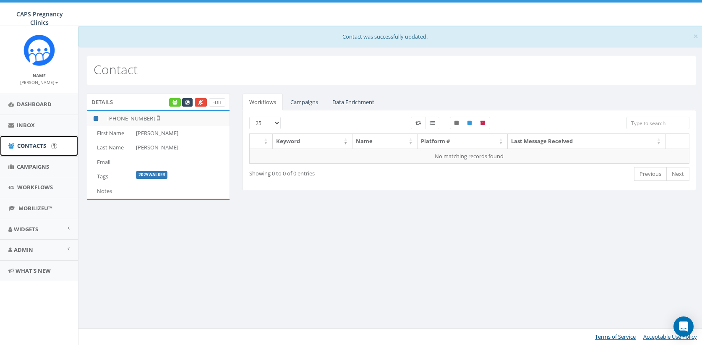
click at [27, 146] on span "Contacts" at bounding box center [31, 146] width 29 height 8
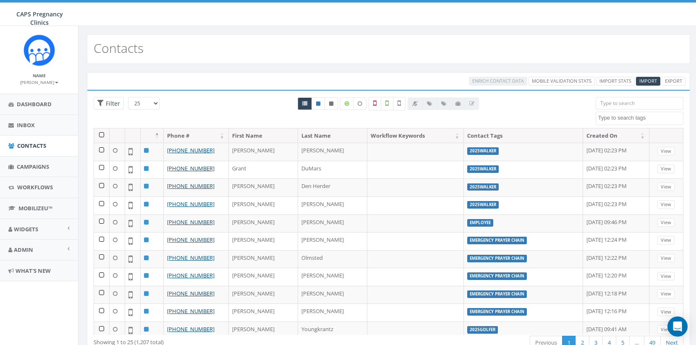
click at [651, 120] on textarea "Search" at bounding box center [640, 118] width 85 height 8
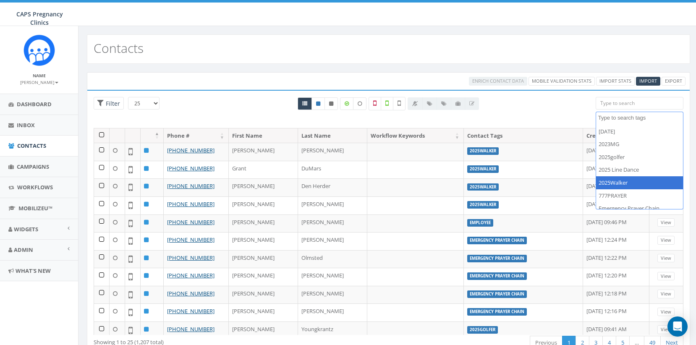
select select "2025Walker"
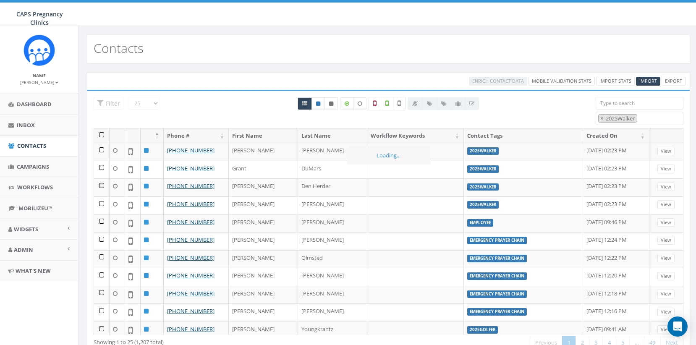
scroll to position [30, 0]
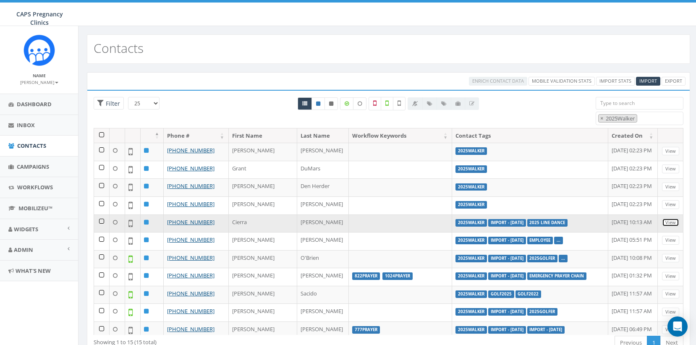
click at [665, 223] on link "View" at bounding box center [670, 222] width 17 height 9
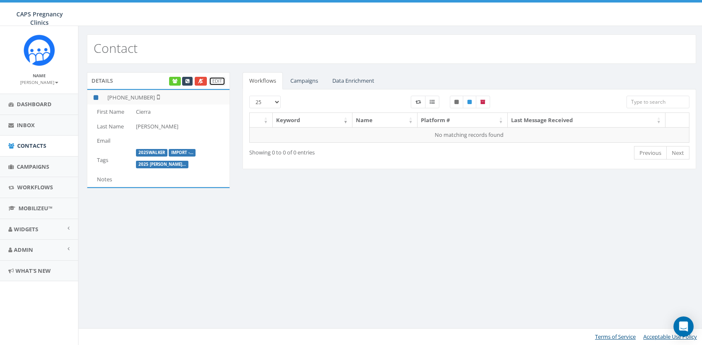
click at [221, 81] on link "Edit" at bounding box center [217, 81] width 16 height 9
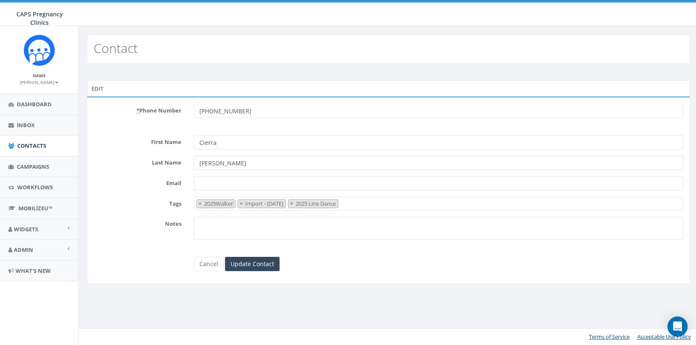
select select "2025Walker"
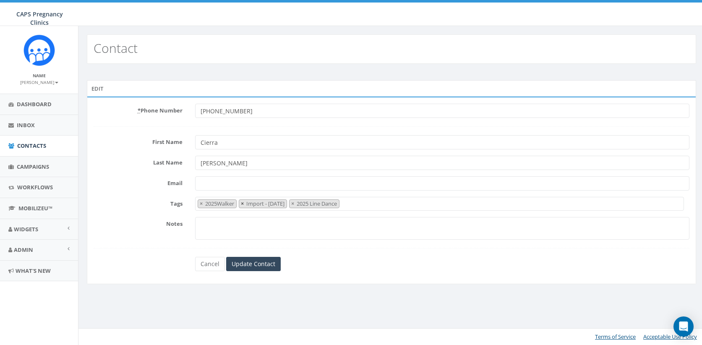
click at [244, 204] on span "×" at bounding box center [242, 204] width 3 height 8
click at [260, 265] on input "Update Contact" at bounding box center [253, 264] width 55 height 14
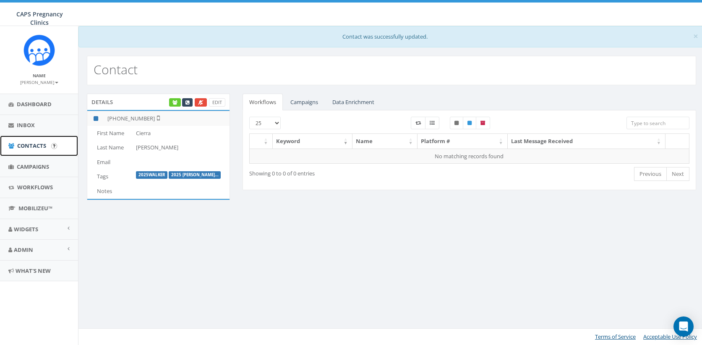
click at [26, 144] on span "Contacts" at bounding box center [31, 146] width 29 height 8
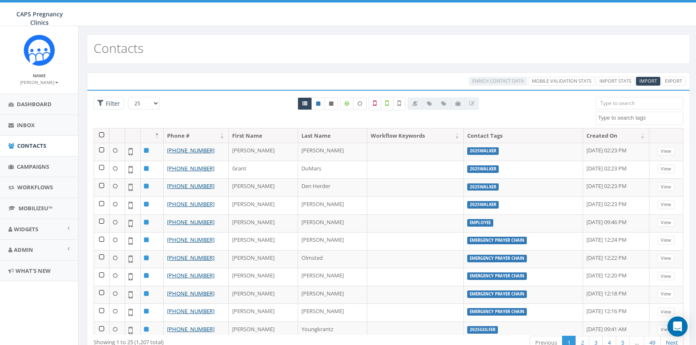
click at [617, 118] on textarea "Search" at bounding box center [640, 118] width 85 height 8
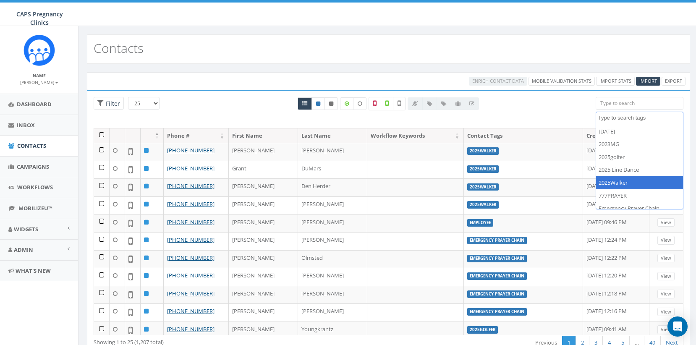
select select "2025Walker"
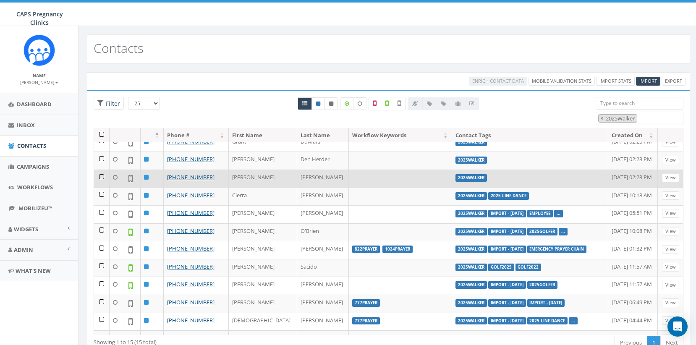
scroll to position [42, 0]
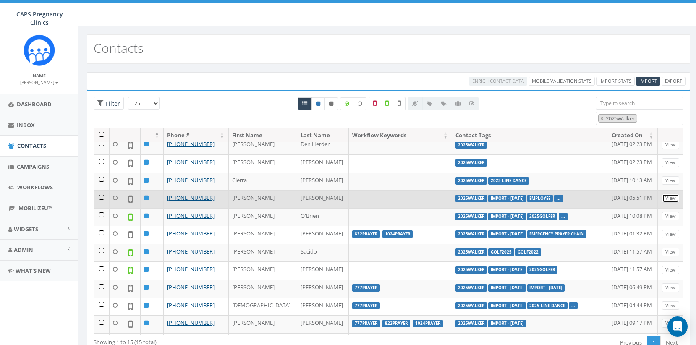
click at [664, 199] on link "View" at bounding box center [670, 198] width 17 height 9
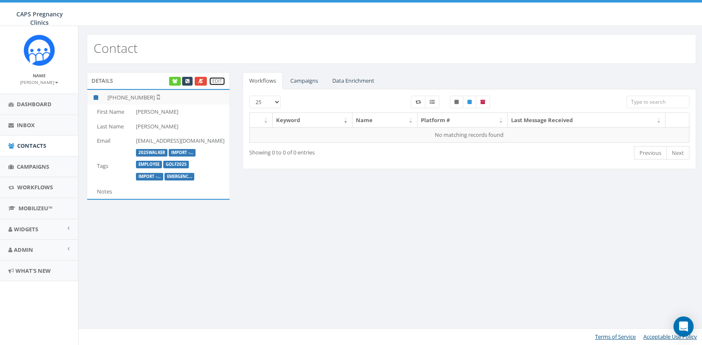
click at [217, 81] on link "Edit" at bounding box center [217, 81] width 16 height 9
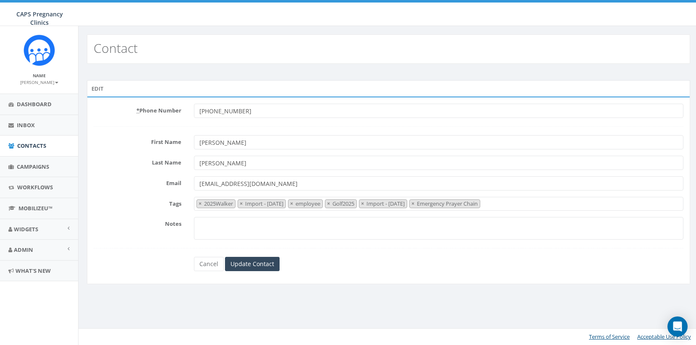
select select "2025Walker"
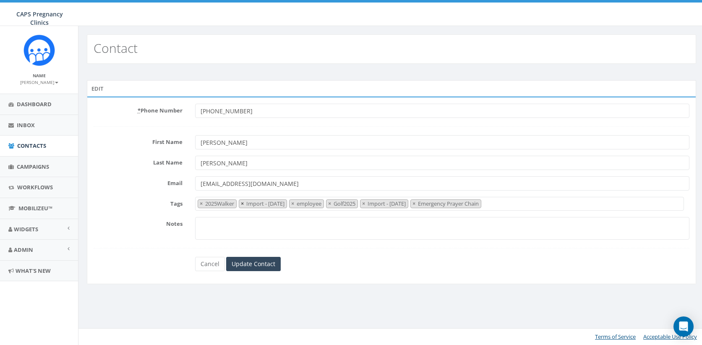
click at [244, 203] on span "×" at bounding box center [242, 204] width 3 height 8
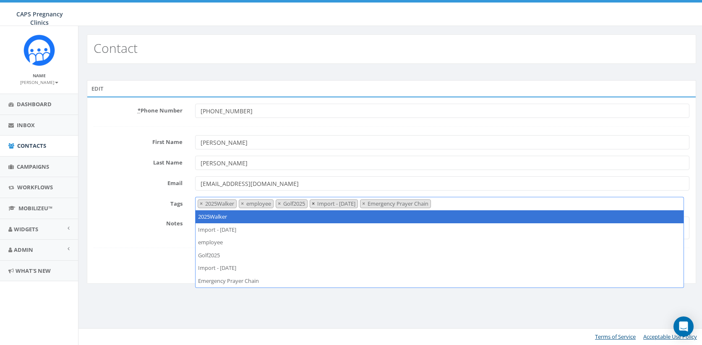
click at [315, 202] on span "×" at bounding box center [313, 204] width 3 height 8
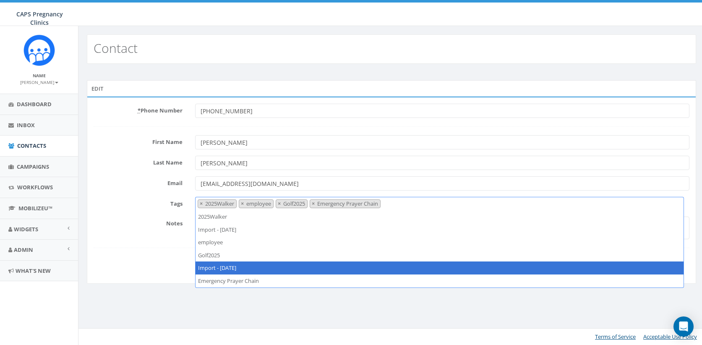
click at [138, 240] on form "* Phone Number +19043867576 First Name Liz Last Name Elizondo Email liz@capsonl…" at bounding box center [392, 187] width 596 height 167
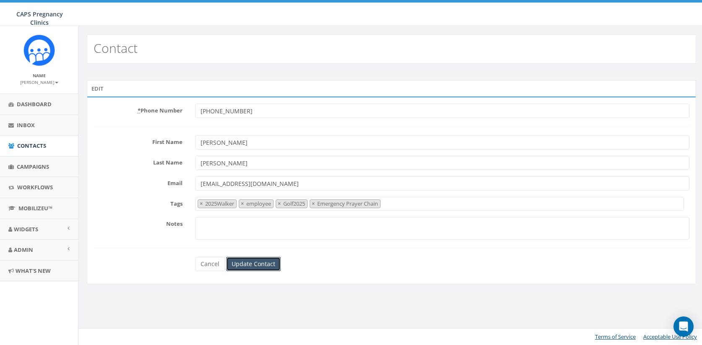
click at [254, 266] on input "Update Contact" at bounding box center [253, 264] width 55 height 14
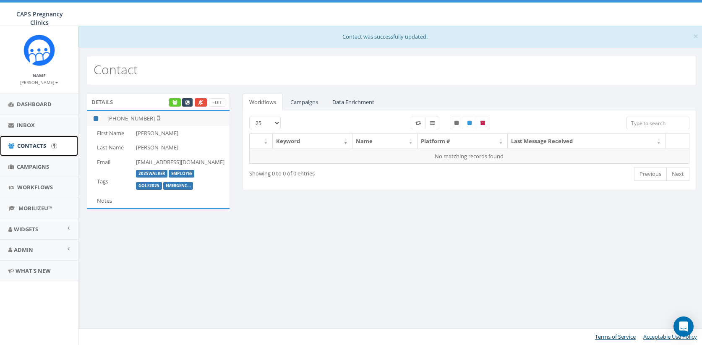
click at [28, 144] on span "Contacts" at bounding box center [31, 146] width 29 height 8
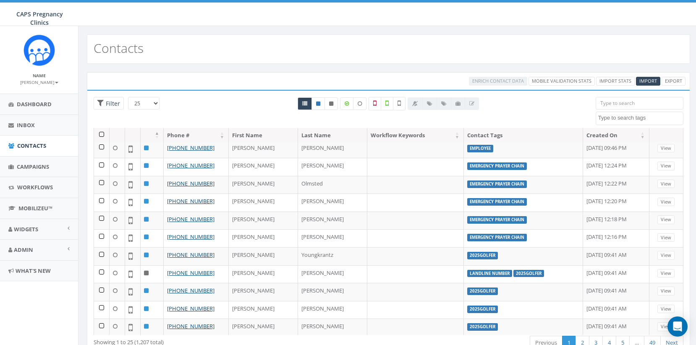
scroll to position [84, 0]
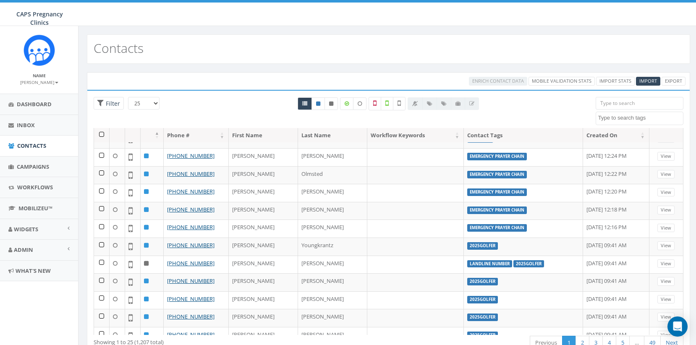
click at [623, 115] on textarea "Search" at bounding box center [640, 118] width 85 height 8
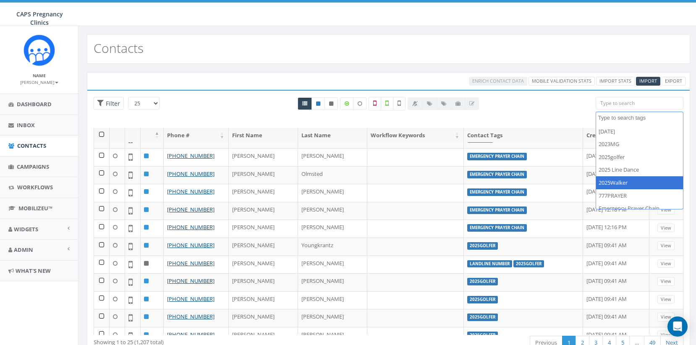
select select "2025Walker"
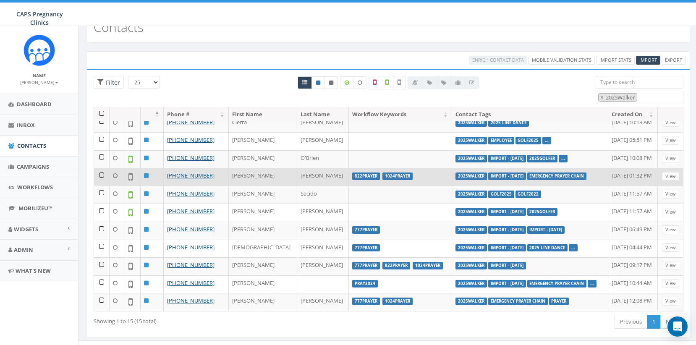
scroll to position [33, 0]
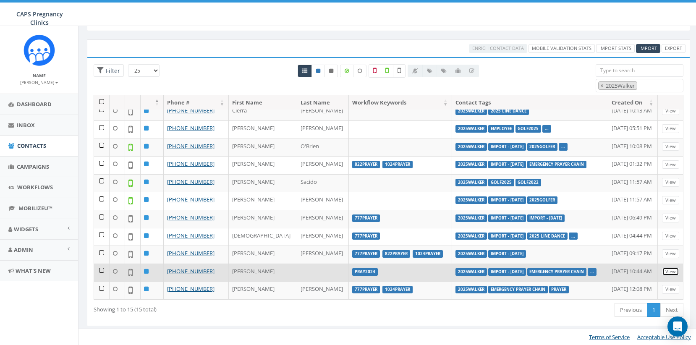
click at [669, 271] on link "View" at bounding box center [670, 271] width 17 height 9
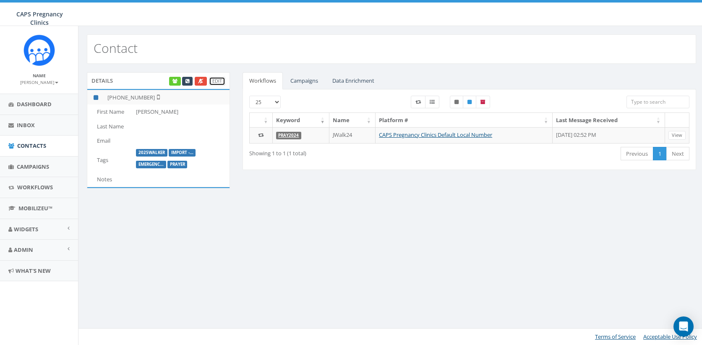
click at [214, 80] on link "Edit" at bounding box center [217, 81] width 16 height 9
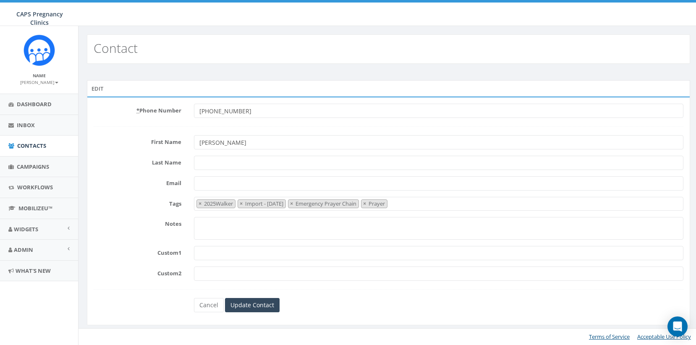
select select "2025Walker"
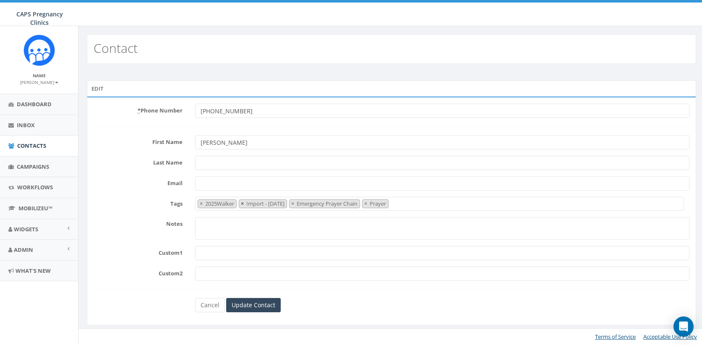
click at [243, 205] on span "×" at bounding box center [242, 204] width 3 height 8
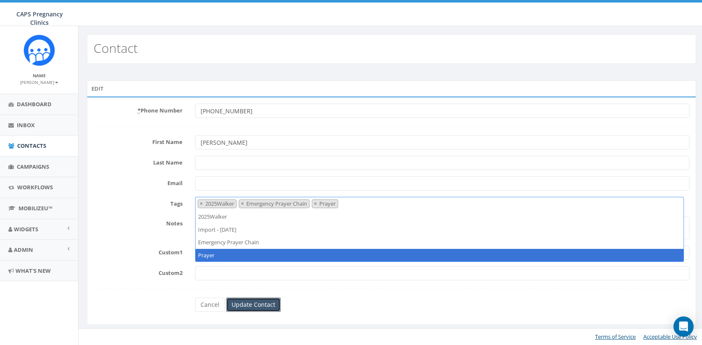
click at [246, 304] on input "Update Contact" at bounding box center [253, 305] width 55 height 14
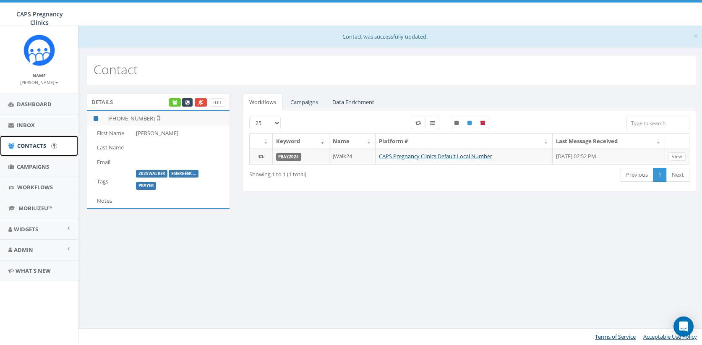
click at [28, 143] on span "Contacts" at bounding box center [31, 146] width 29 height 8
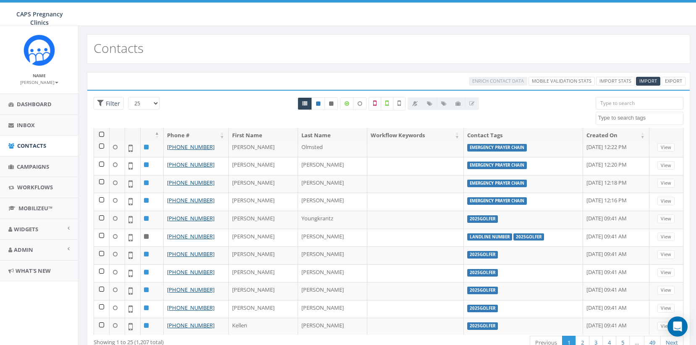
scroll to position [126, 0]
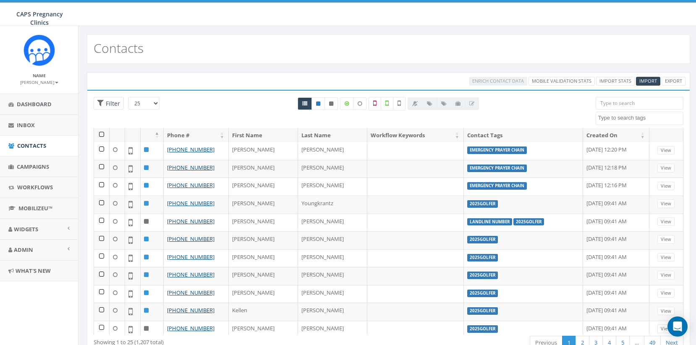
click at [625, 117] on textarea "Search" at bounding box center [640, 118] width 85 height 8
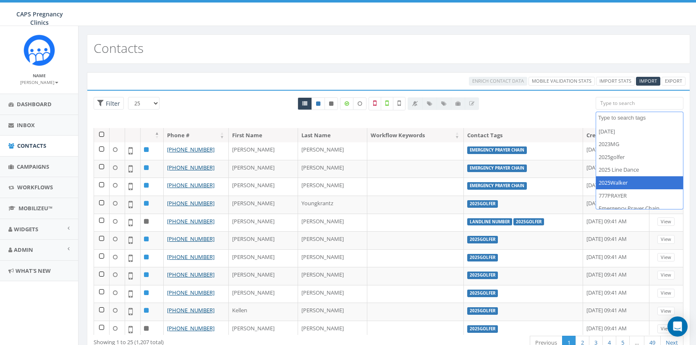
select select "2025Walker"
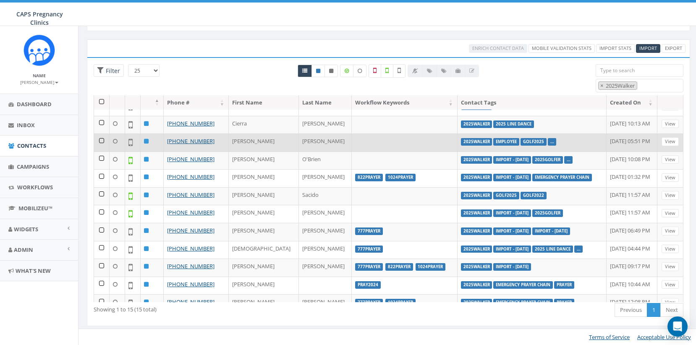
scroll to position [79, 0]
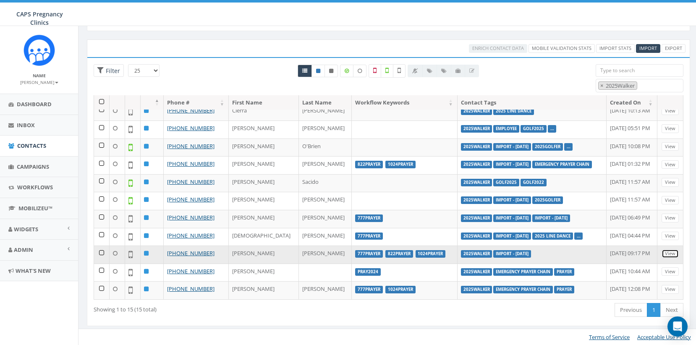
click at [667, 253] on link "View" at bounding box center [669, 253] width 17 height 9
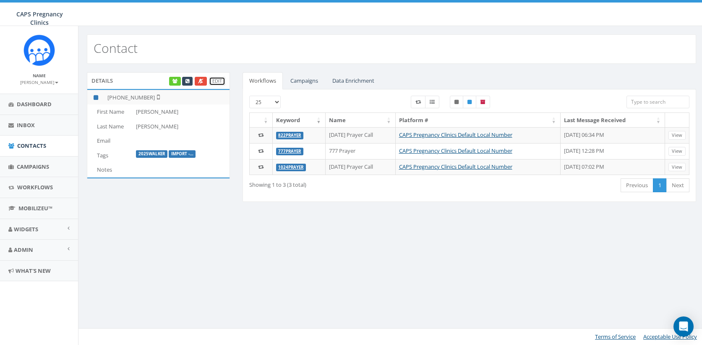
click at [216, 81] on link "Edit" at bounding box center [217, 81] width 16 height 9
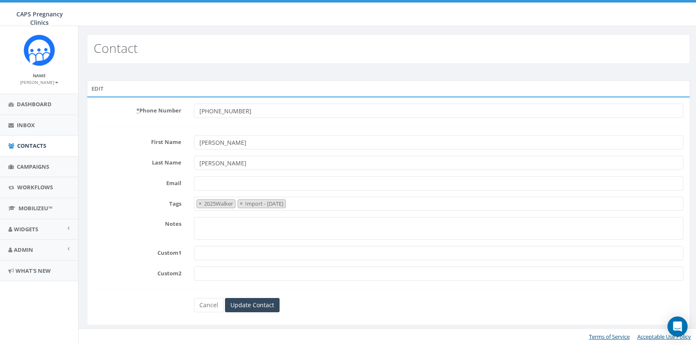
select select "2025Walker"
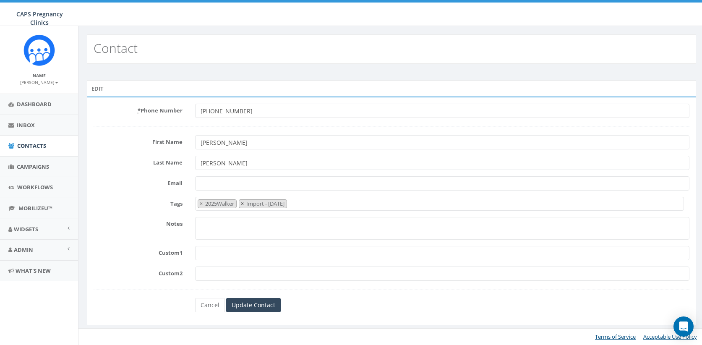
click at [243, 205] on span "×" at bounding box center [242, 204] width 3 height 8
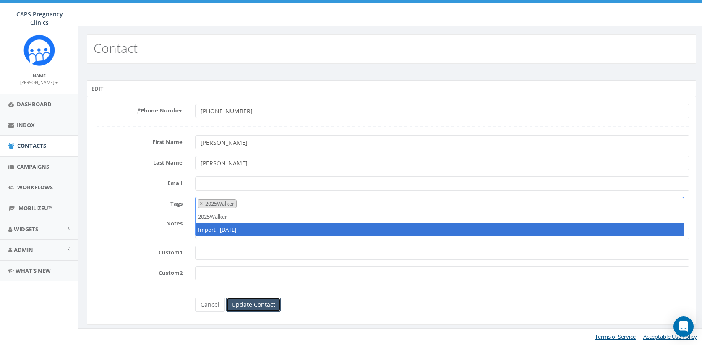
click at [251, 307] on input "Update Contact" at bounding box center [253, 305] width 55 height 14
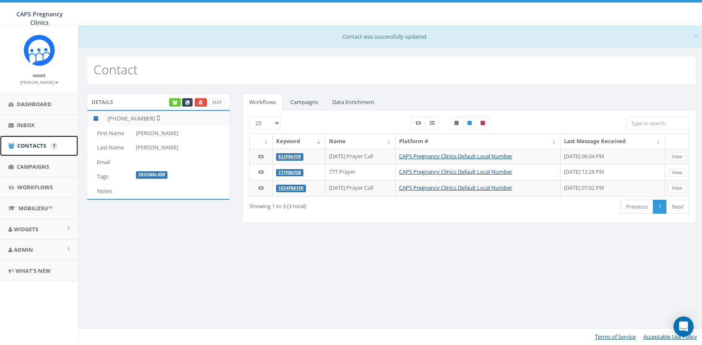
click at [31, 147] on span "Contacts" at bounding box center [31, 146] width 29 height 8
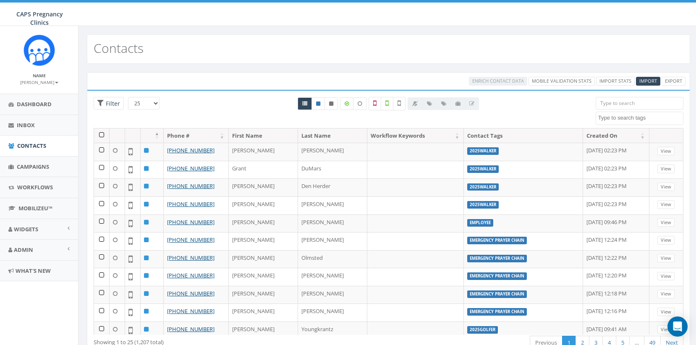
click at [656, 118] on textarea "Search" at bounding box center [640, 118] width 85 height 8
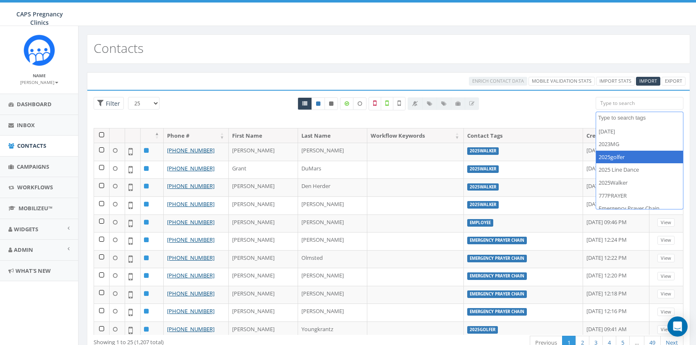
scroll to position [42, 0]
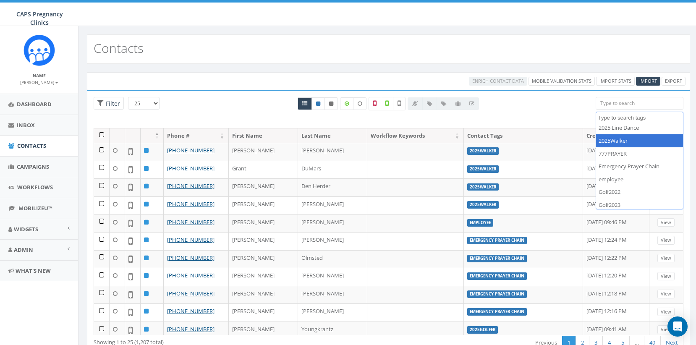
select select "2025Walker"
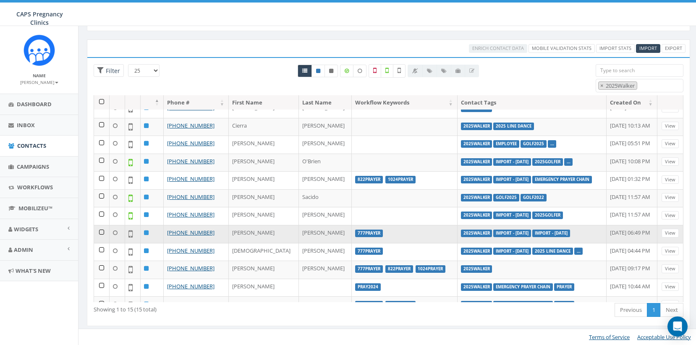
scroll to position [79, 0]
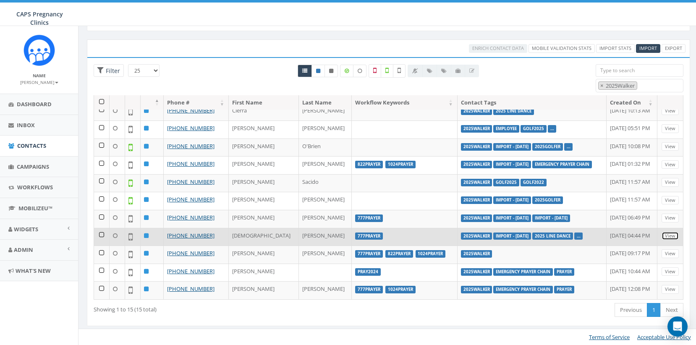
click at [666, 236] on link "View" at bounding box center [669, 236] width 17 height 9
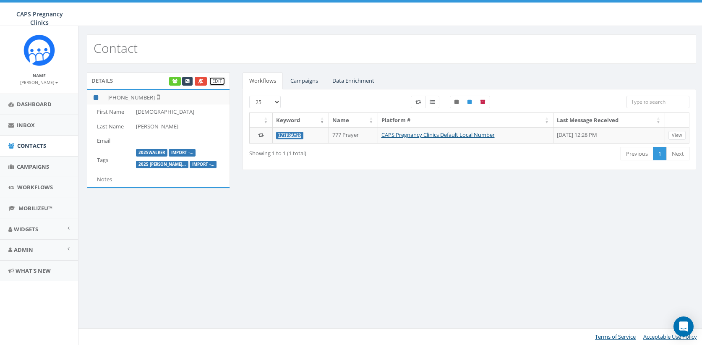
click at [221, 81] on link "Edit" at bounding box center [217, 81] width 16 height 9
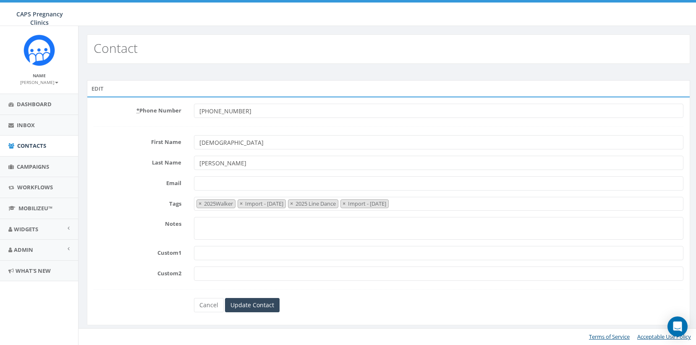
select select "2025Walker"
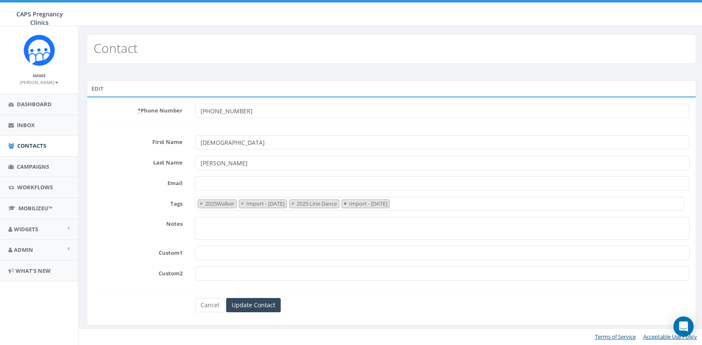
click at [347, 203] on span "×" at bounding box center [345, 204] width 3 height 8
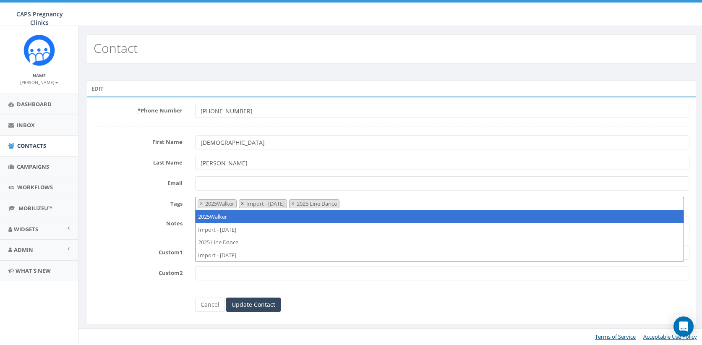
click at [244, 204] on span "×" at bounding box center [242, 204] width 3 height 8
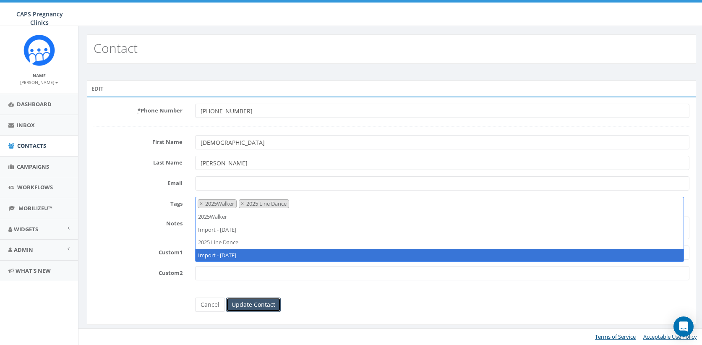
click at [247, 306] on input "Update Contact" at bounding box center [253, 305] width 55 height 14
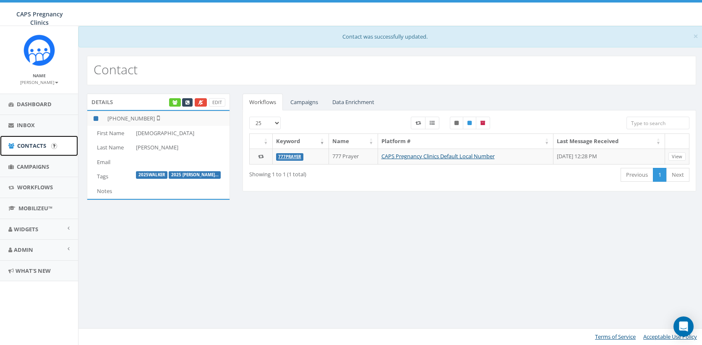
click at [25, 147] on span "Contacts" at bounding box center [31, 146] width 29 height 8
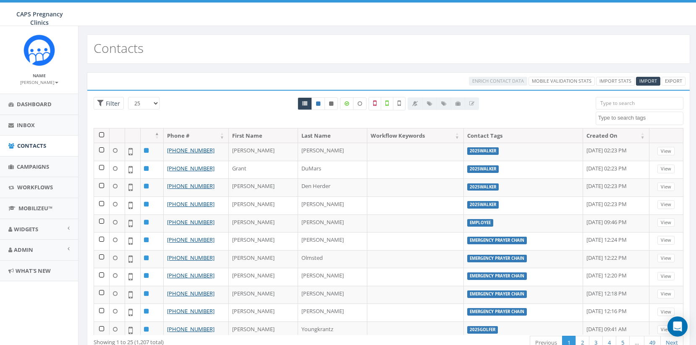
click at [625, 116] on textarea "Search" at bounding box center [640, 118] width 85 height 8
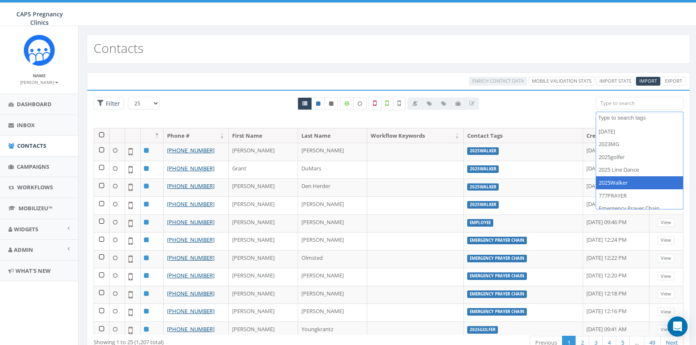
select select "2025Walker"
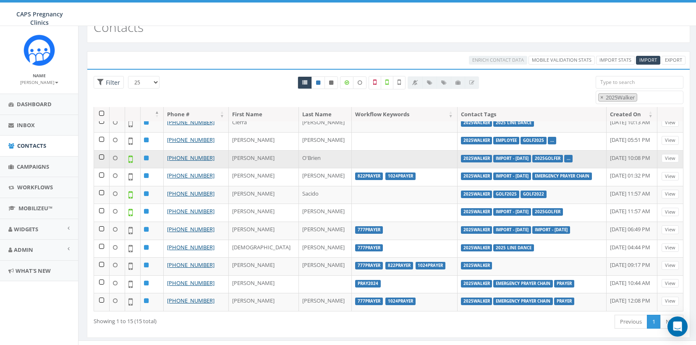
scroll to position [33, 0]
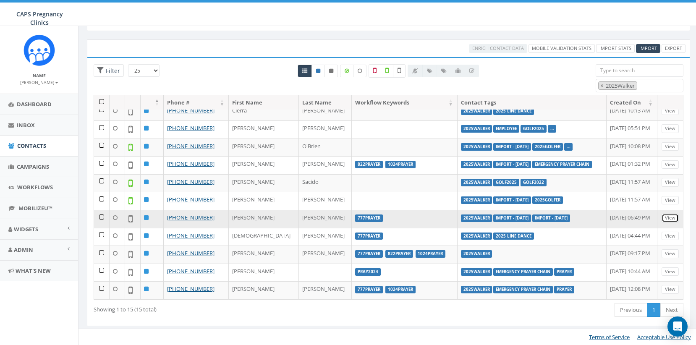
click at [662, 219] on link "View" at bounding box center [669, 218] width 17 height 9
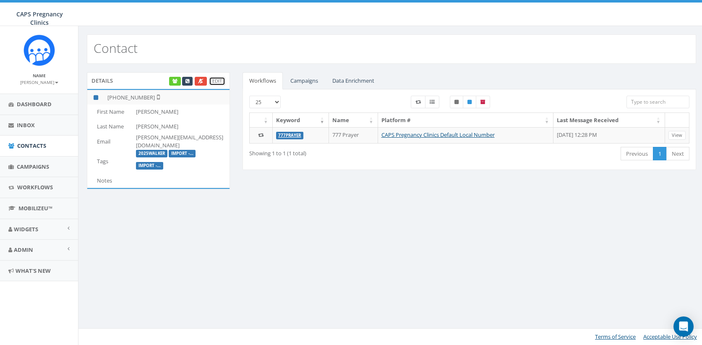
click at [215, 83] on link "Edit" at bounding box center [217, 81] width 16 height 9
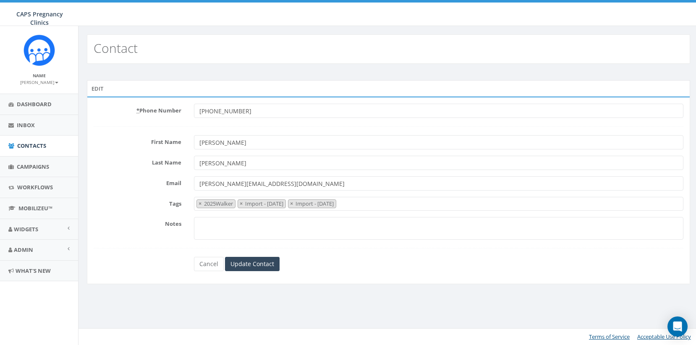
select select "2025Walker"
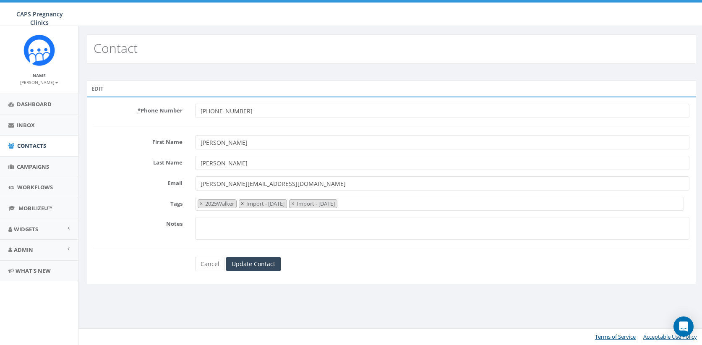
click at [244, 206] on span "×" at bounding box center [242, 204] width 3 height 8
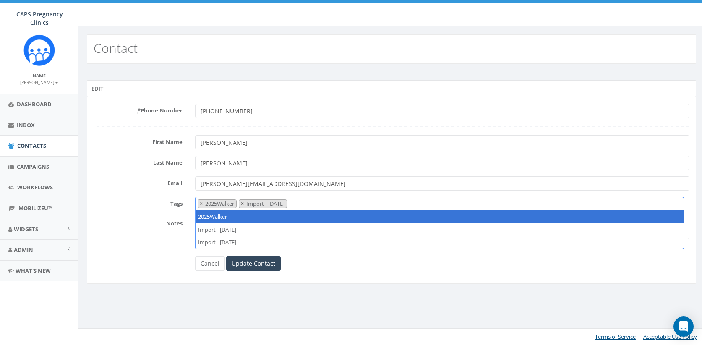
click at [243, 206] on span "×" at bounding box center [242, 204] width 3 height 8
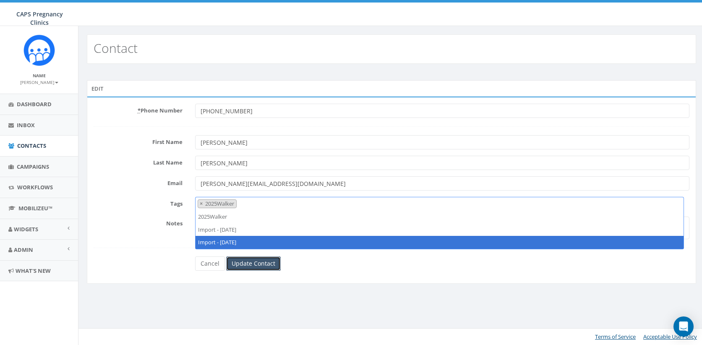
click at [261, 264] on input "Update Contact" at bounding box center [253, 263] width 55 height 14
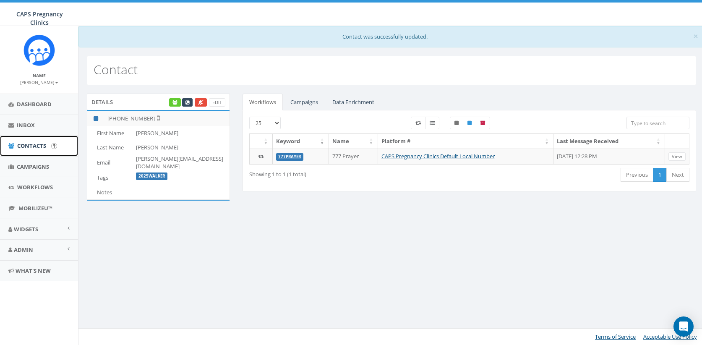
click at [37, 150] on link "Contacts" at bounding box center [39, 146] width 78 height 21
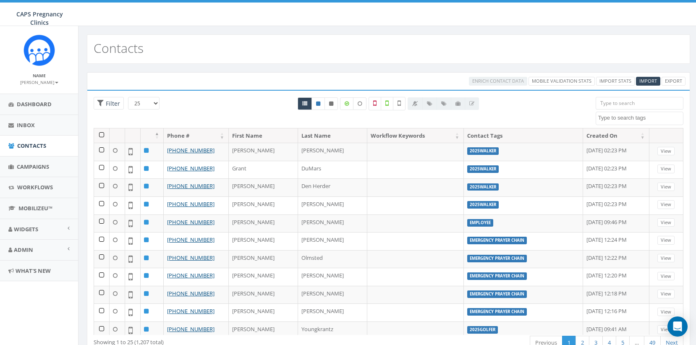
click at [650, 117] on textarea "Search" at bounding box center [640, 118] width 85 height 8
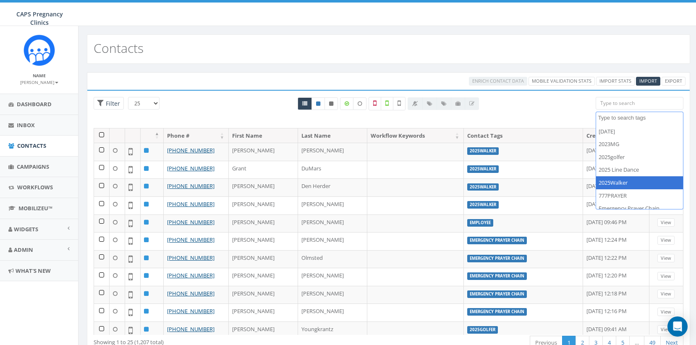
select select "2025Walker"
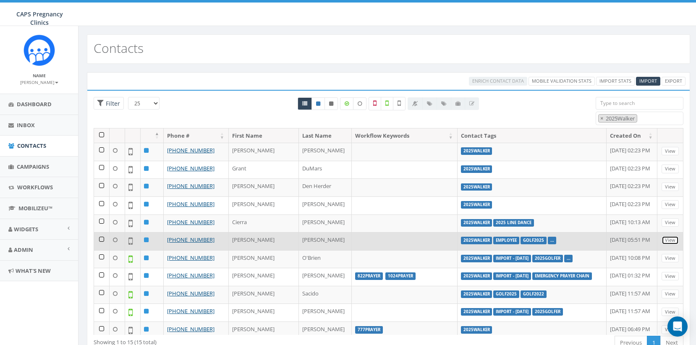
click at [666, 241] on link "View" at bounding box center [669, 240] width 17 height 9
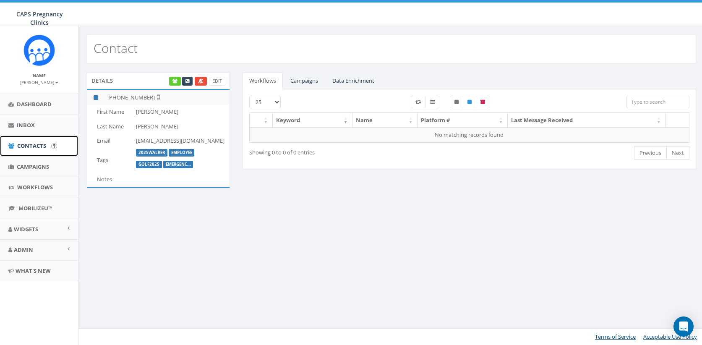
click at [29, 145] on span "Contacts" at bounding box center [31, 146] width 29 height 8
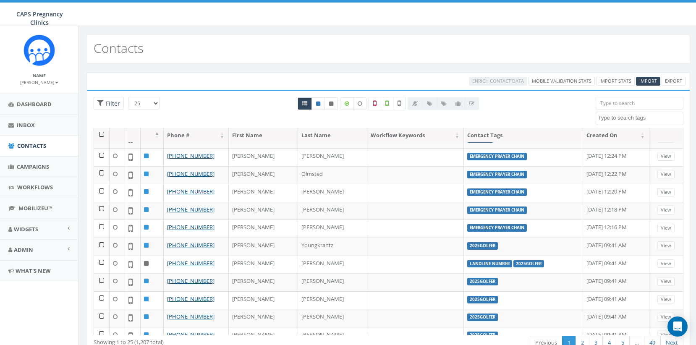
scroll to position [126, 0]
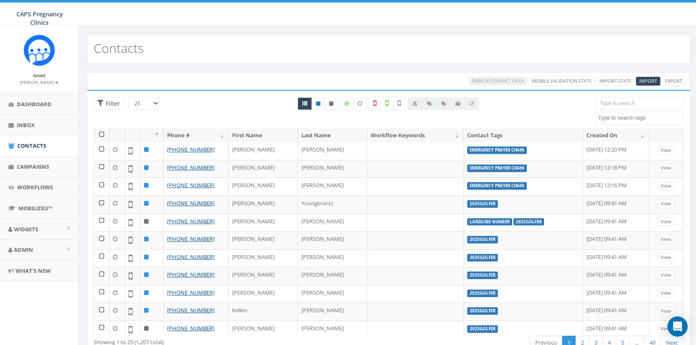
click at [620, 118] on textarea "Search" at bounding box center [640, 118] width 85 height 8
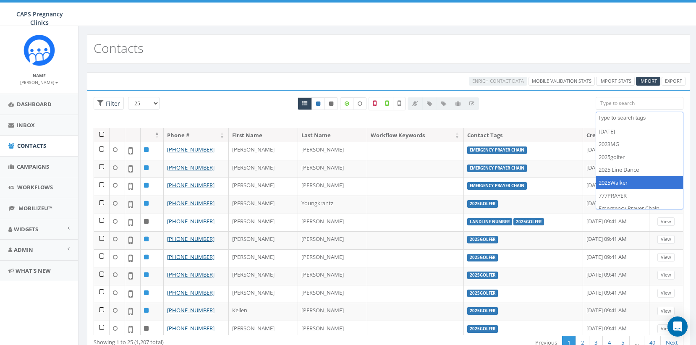
select select "2025Walker"
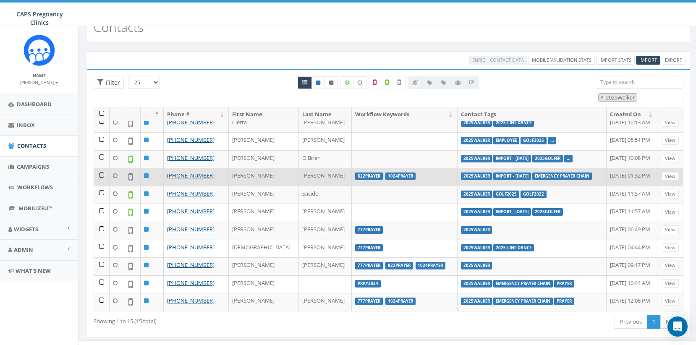
scroll to position [33, 0]
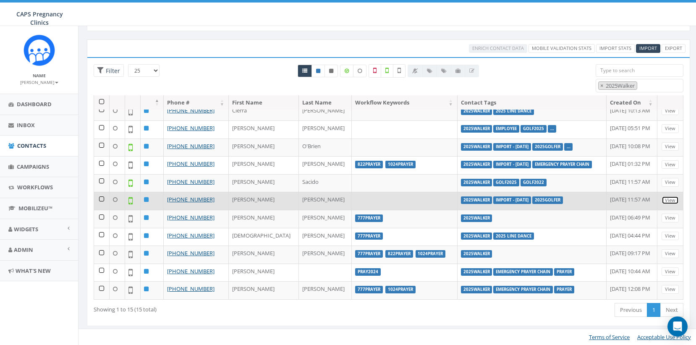
click at [666, 200] on link "View" at bounding box center [669, 200] width 17 height 9
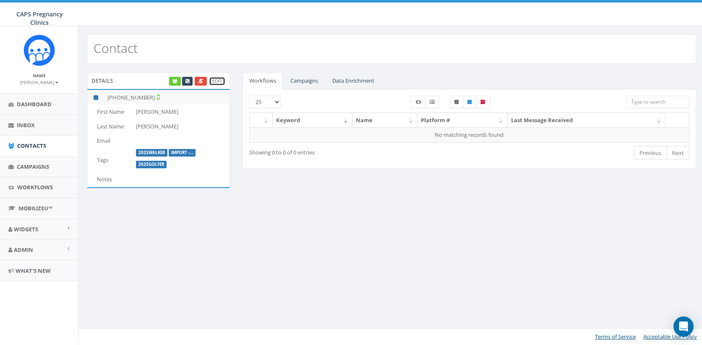
click at [219, 82] on link "Edit" at bounding box center [217, 81] width 16 height 9
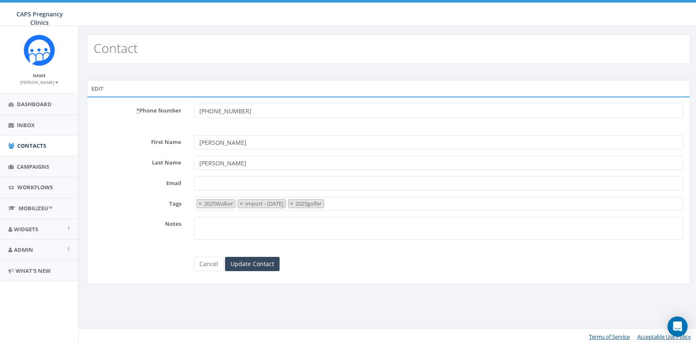
select select "2025Walker"
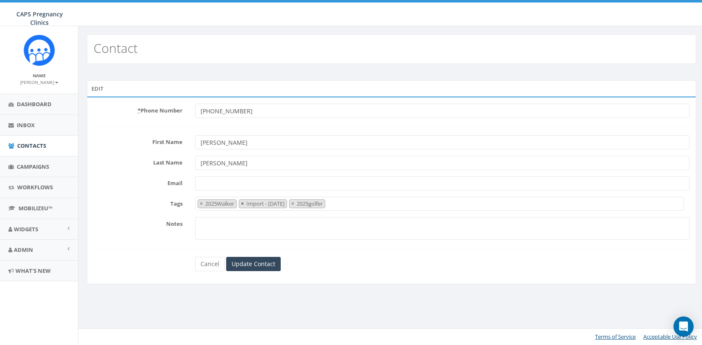
click at [244, 202] on span "×" at bounding box center [242, 204] width 3 height 8
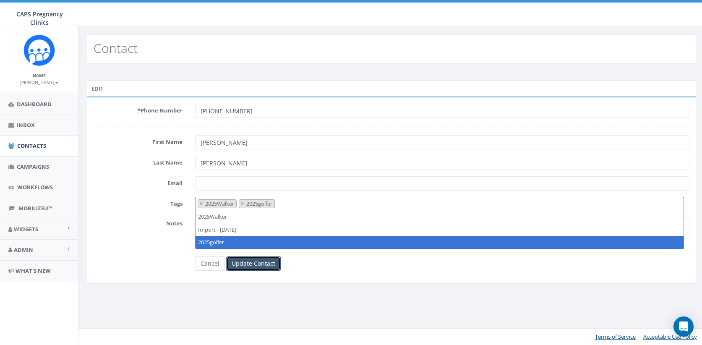
click at [259, 261] on input "Update Contact" at bounding box center [253, 263] width 55 height 14
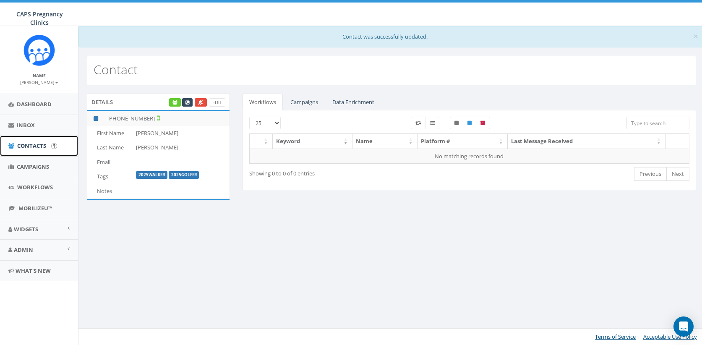
click at [34, 147] on span "Contacts" at bounding box center [31, 146] width 29 height 8
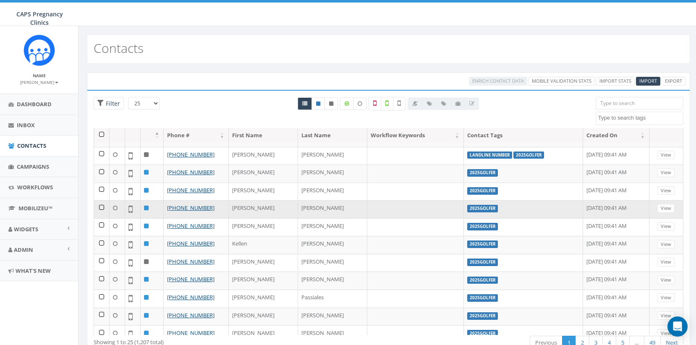
scroll to position [210, 0]
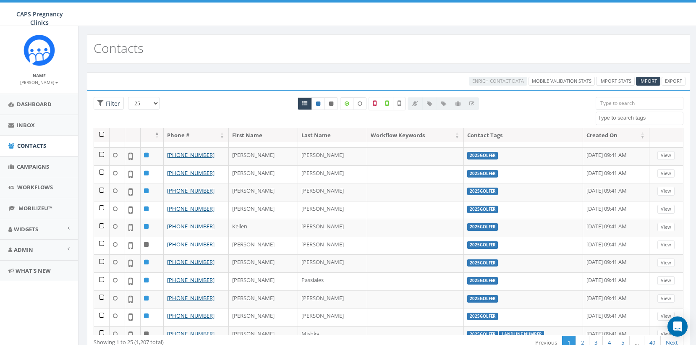
click at [640, 118] on textarea "Search" at bounding box center [640, 118] width 85 height 8
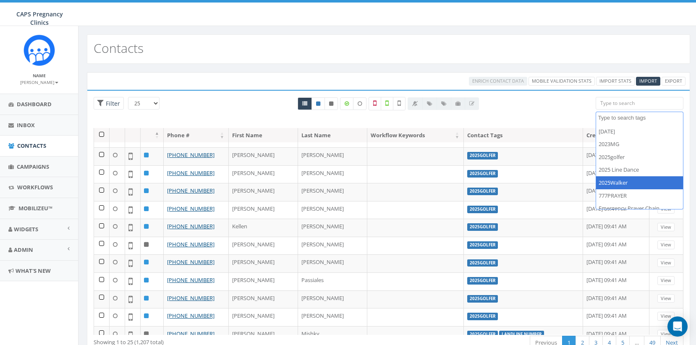
select select "2025Walker"
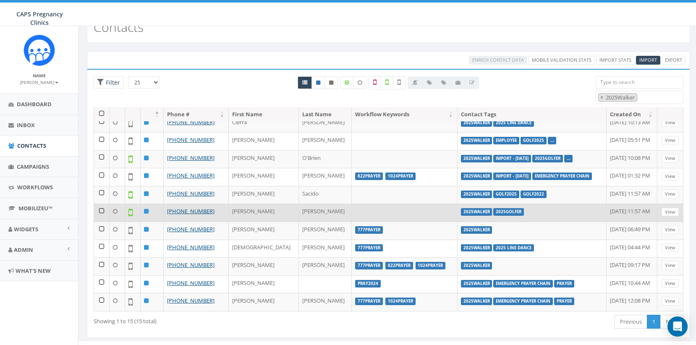
scroll to position [33, 0]
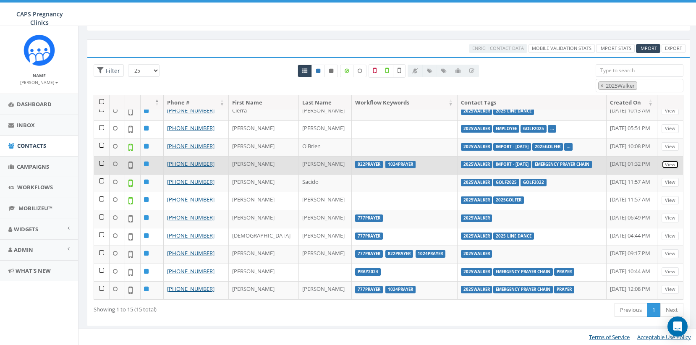
click at [666, 165] on link "View" at bounding box center [669, 164] width 17 height 9
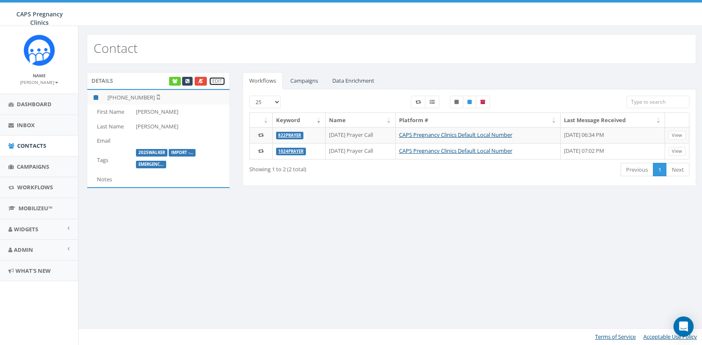
click at [214, 81] on link "Edit" at bounding box center [217, 81] width 16 height 9
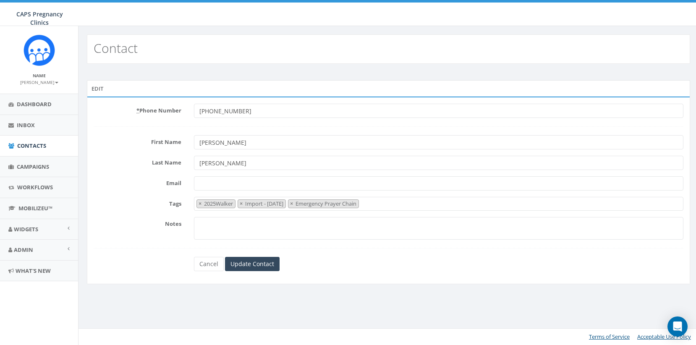
select select "2025Walker"
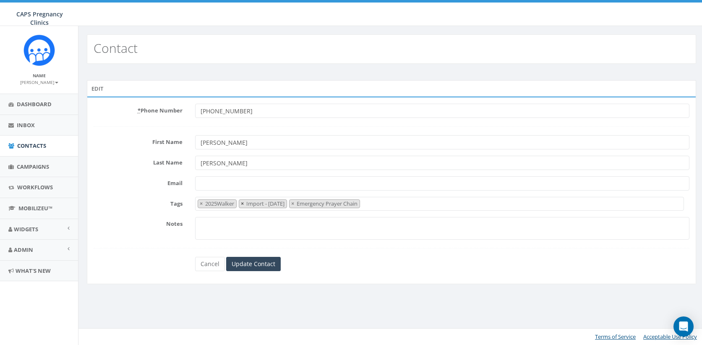
click at [244, 204] on span "×" at bounding box center [242, 204] width 3 height 8
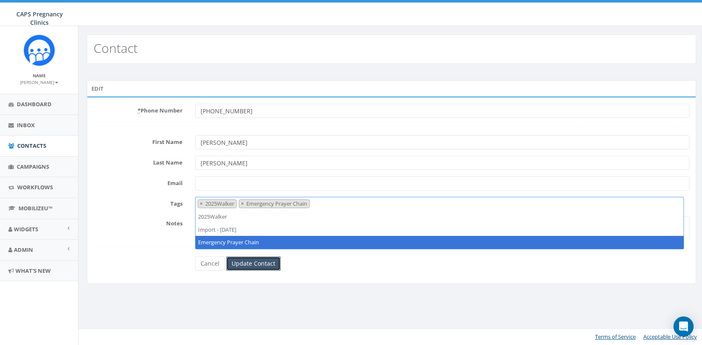
click at [263, 267] on input "Update Contact" at bounding box center [253, 263] width 55 height 14
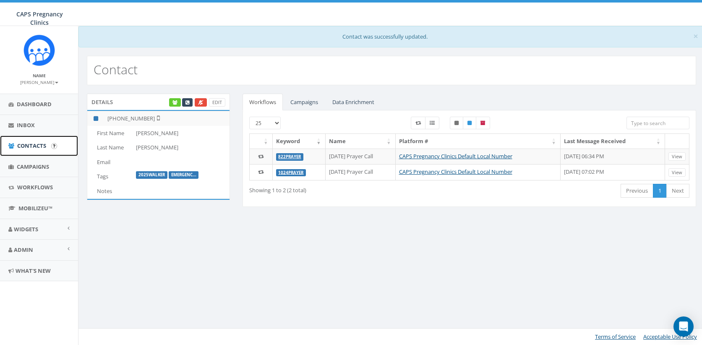
click at [29, 145] on span "Contacts" at bounding box center [31, 146] width 29 height 8
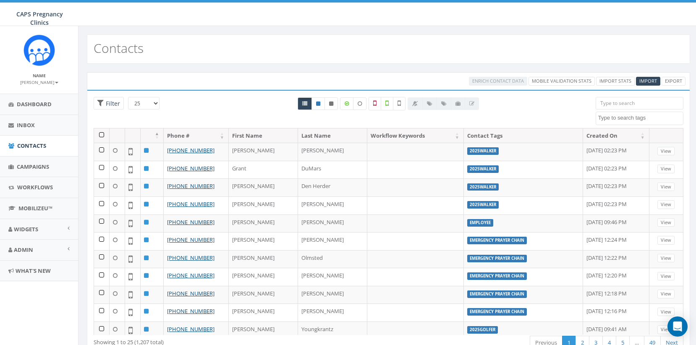
click at [625, 121] on textarea "Search" at bounding box center [640, 118] width 85 height 8
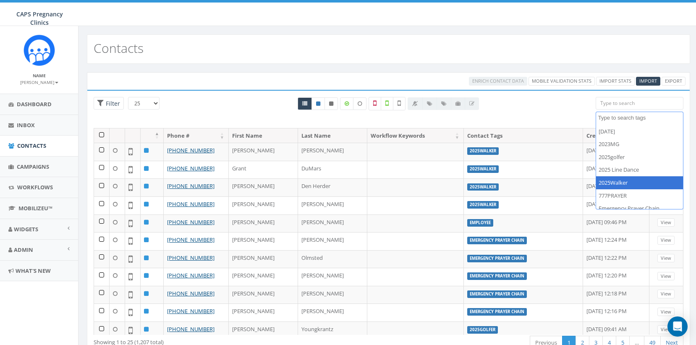
select select "2025Walker"
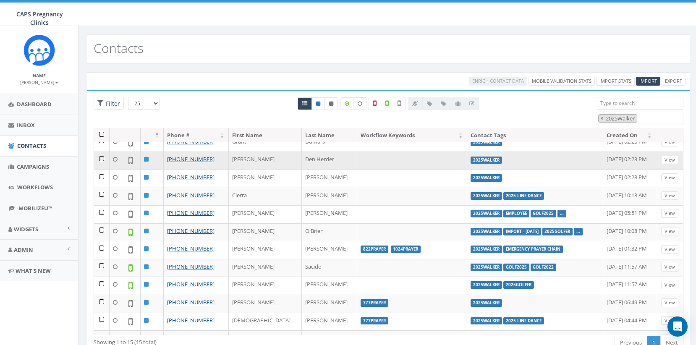
scroll to position [42, 0]
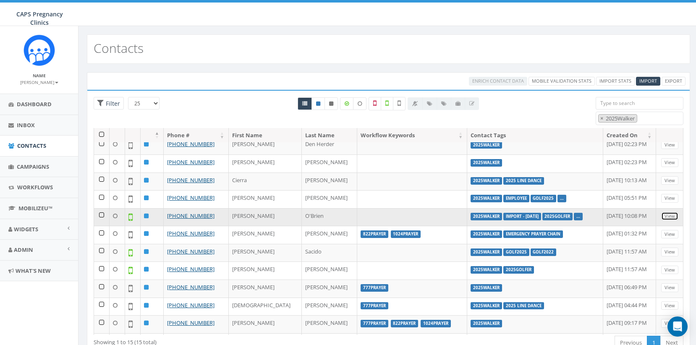
click at [662, 216] on link "View" at bounding box center [669, 216] width 17 height 9
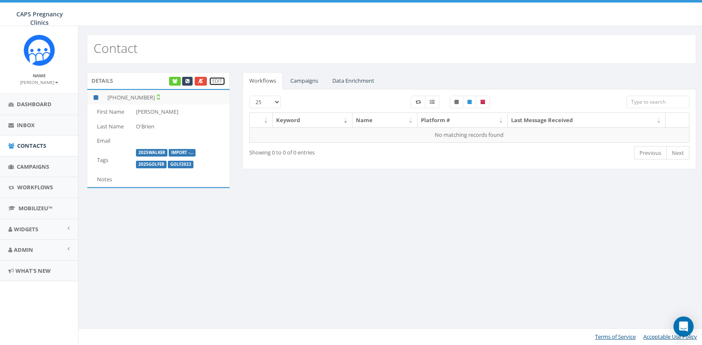
click at [217, 84] on link "Edit" at bounding box center [217, 81] width 16 height 9
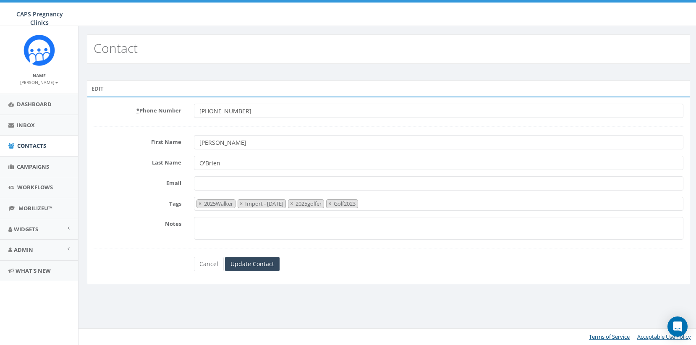
select select "2025Walker"
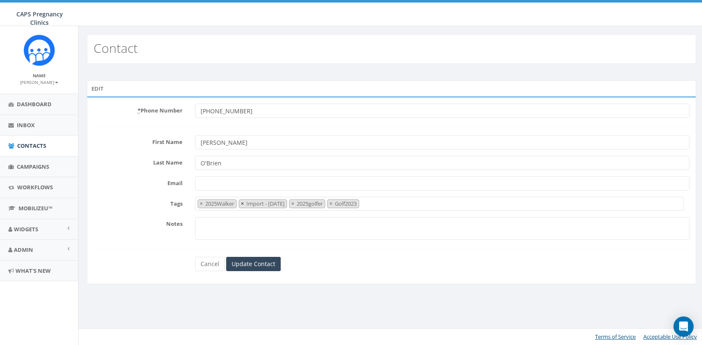
click at [244, 204] on span "×" at bounding box center [242, 204] width 3 height 8
click at [251, 266] on input "Update Contact" at bounding box center [253, 264] width 55 height 14
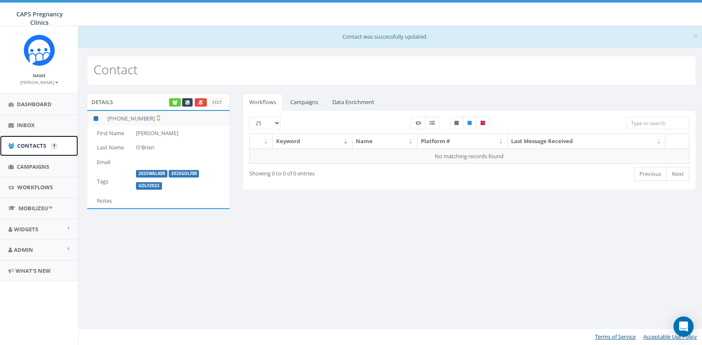
click at [37, 146] on span "Contacts" at bounding box center [31, 146] width 29 height 8
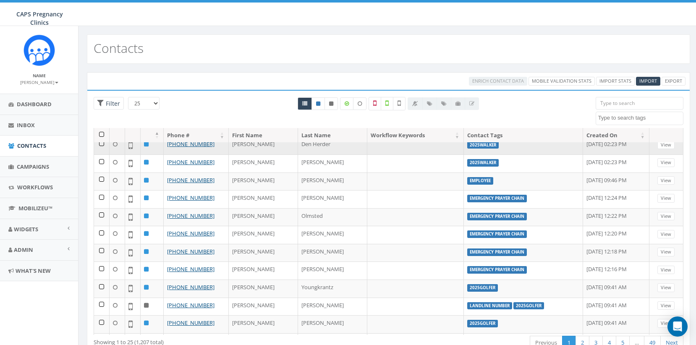
scroll to position [84, 0]
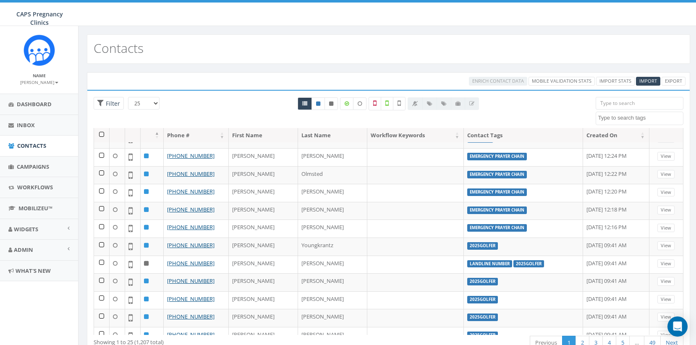
click at [638, 118] on textarea "Search" at bounding box center [640, 118] width 85 height 8
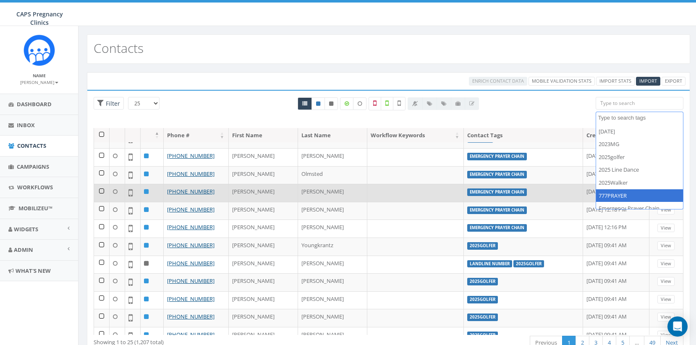
select select "777PRAYER"
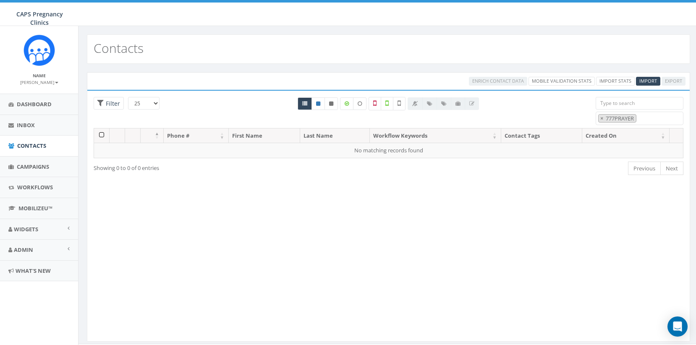
scroll to position [0, 0]
click at [601, 118] on span "×" at bounding box center [601, 119] width 3 height 8
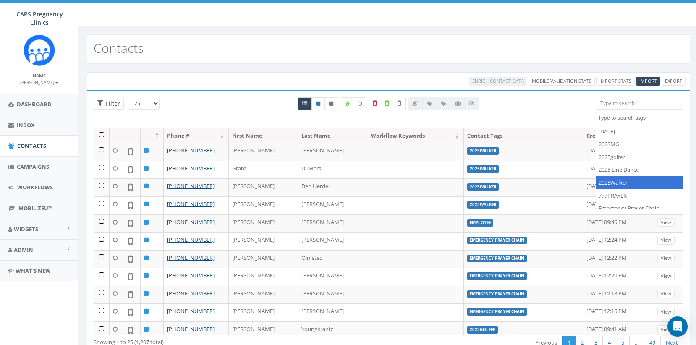
select select "2025Walker"
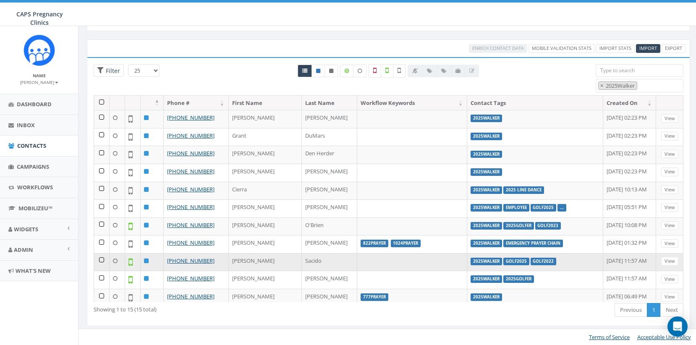
scroll to position [79, 0]
